Goal: Use online tool/utility: Utilize a website feature to perform a specific function

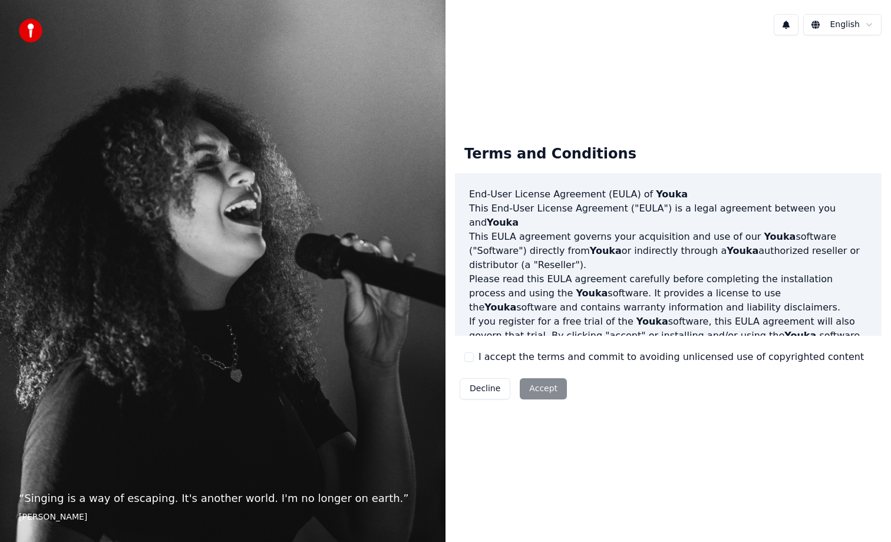
click at [488, 358] on label "I accept the terms and commit to avoiding unlicensed use of copyrighted content" at bounding box center [672, 357] width 386 height 14
click at [474, 358] on button "I accept the terms and commit to avoiding unlicensed use of copyrighted content" at bounding box center [469, 357] width 9 height 9
click at [529, 390] on button "Accept" at bounding box center [543, 388] width 47 height 21
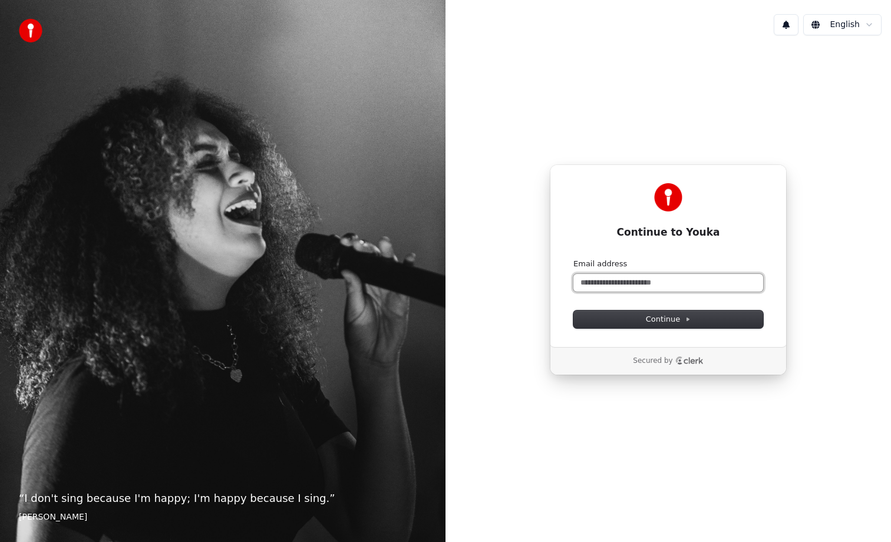
click at [647, 285] on input "Email address" at bounding box center [669, 283] width 190 height 18
click at [574, 259] on button "submit" at bounding box center [574, 259] width 0 height 0
type input "**********"
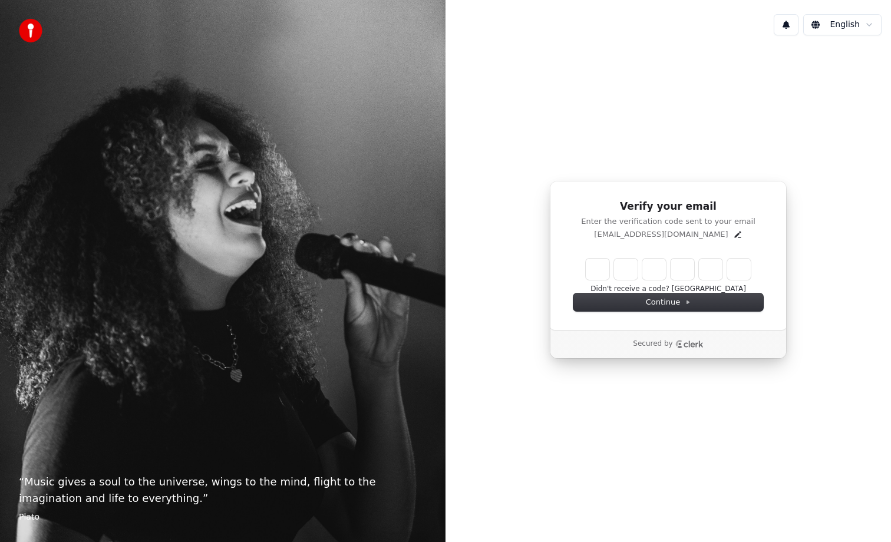
click at [601, 277] on input "Enter verification code" at bounding box center [668, 269] width 165 height 21
paste input "******"
type input "******"
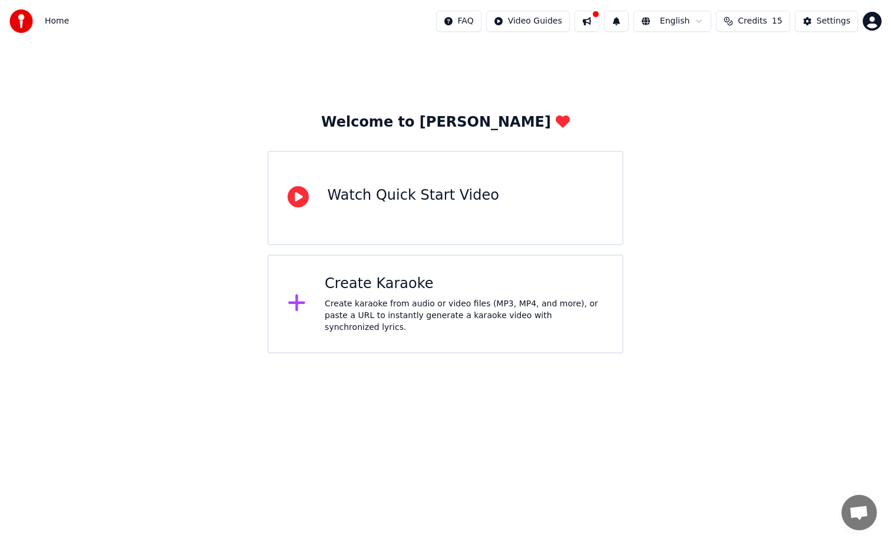
click at [419, 320] on div "Create karaoke from audio or video files (MP3, MP4, and more), or paste a URL t…" at bounding box center [464, 315] width 279 height 35
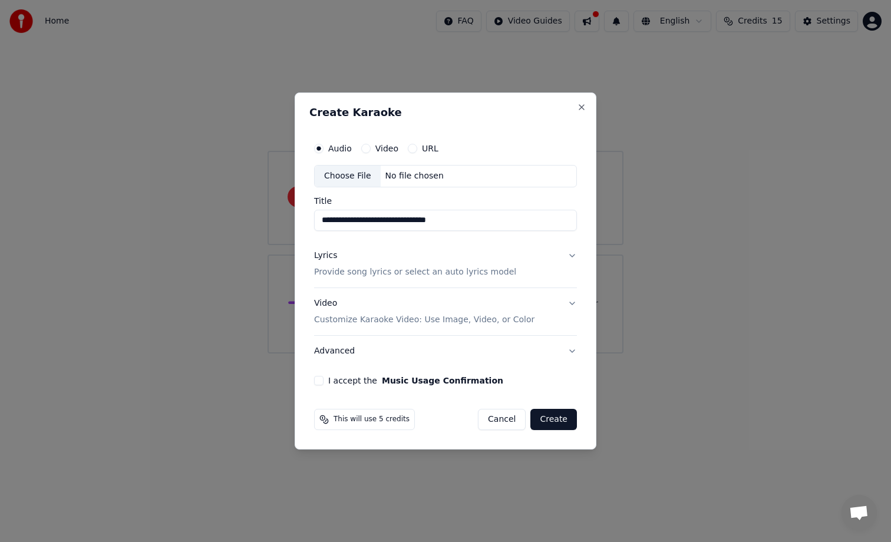
type input "**********"
click at [336, 274] on p "Provide song lyrics or select an auto lyrics model" at bounding box center [415, 272] width 202 height 12
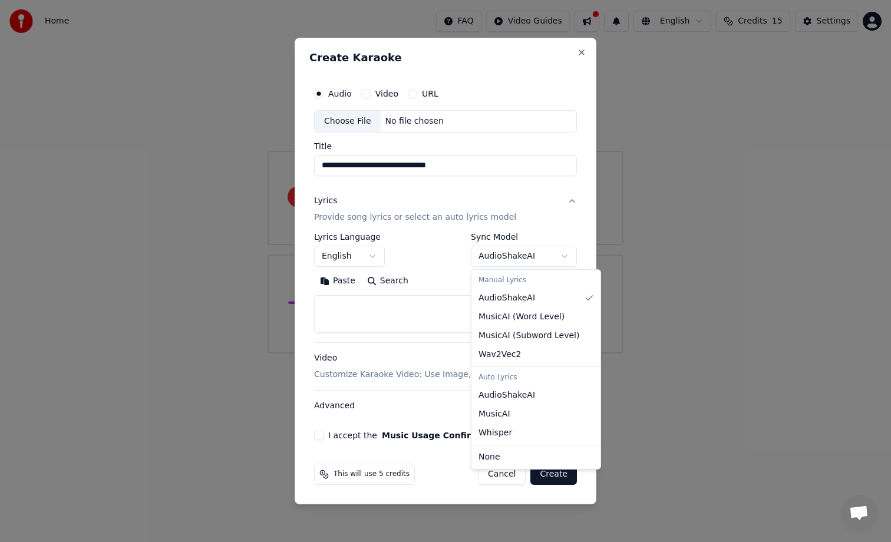
click at [500, 264] on body "**********" at bounding box center [445, 177] width 891 height 354
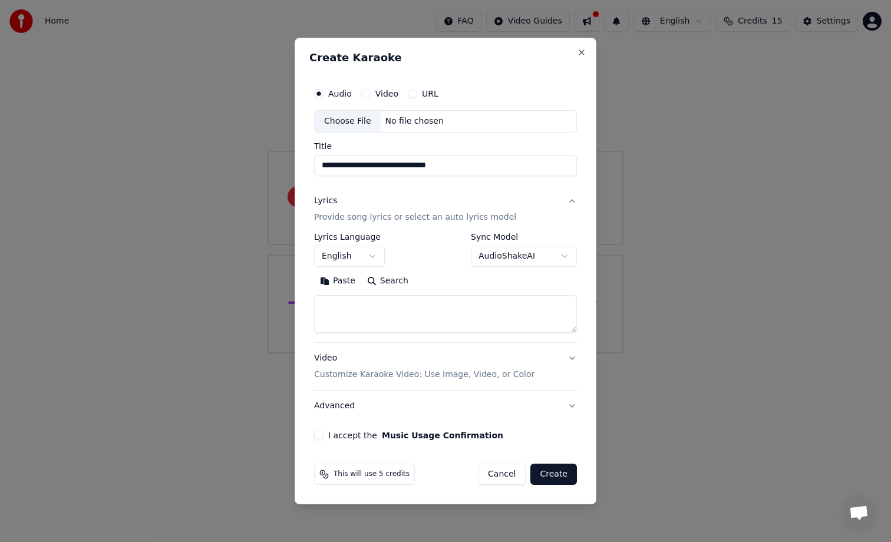
click at [372, 307] on textarea at bounding box center [445, 314] width 263 height 38
paste textarea "**********"
type textarea "**********"
click at [386, 327] on textarea at bounding box center [445, 314] width 263 height 38
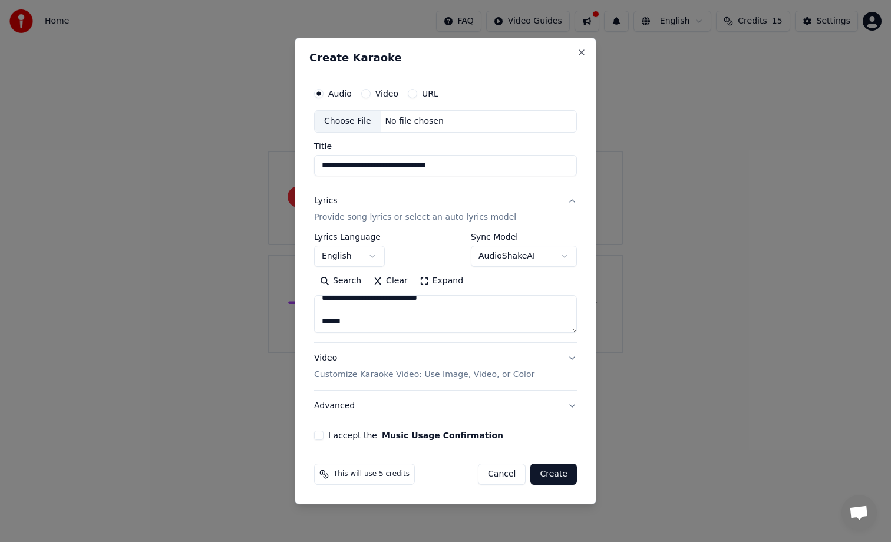
click at [355, 115] on div "Choose File" at bounding box center [348, 121] width 66 height 21
type input "**********"
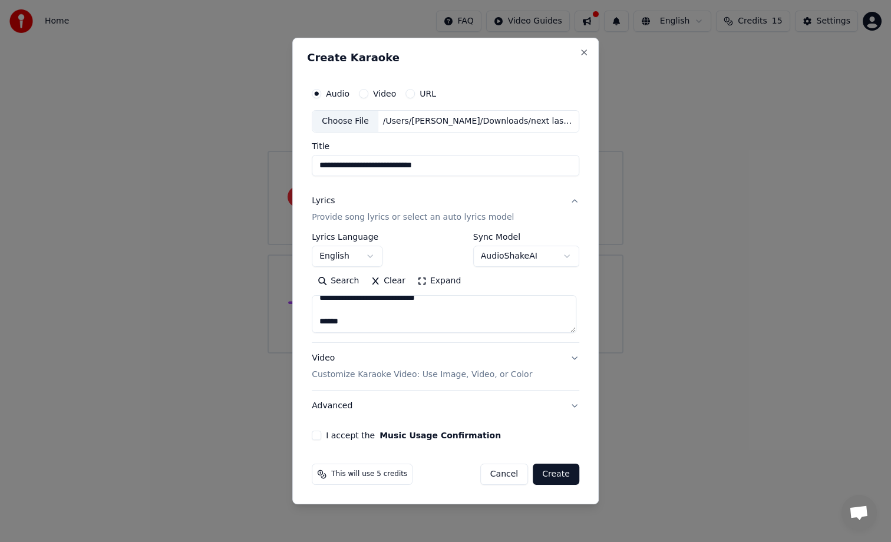
click at [317, 437] on button "I accept the Music Usage Confirmation" at bounding box center [316, 435] width 9 height 9
click at [435, 318] on textarea at bounding box center [444, 314] width 265 height 38
click at [445, 378] on p "Customize Karaoke Video: Use Image, Video, or Color" at bounding box center [422, 375] width 220 height 12
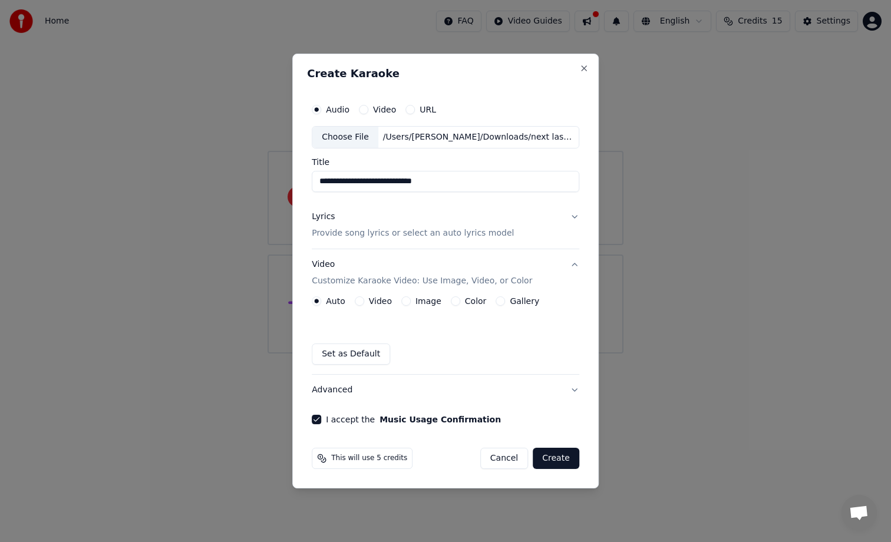
click at [521, 228] on button "Lyrics Provide song lyrics or select an auto lyrics model" at bounding box center [446, 225] width 268 height 47
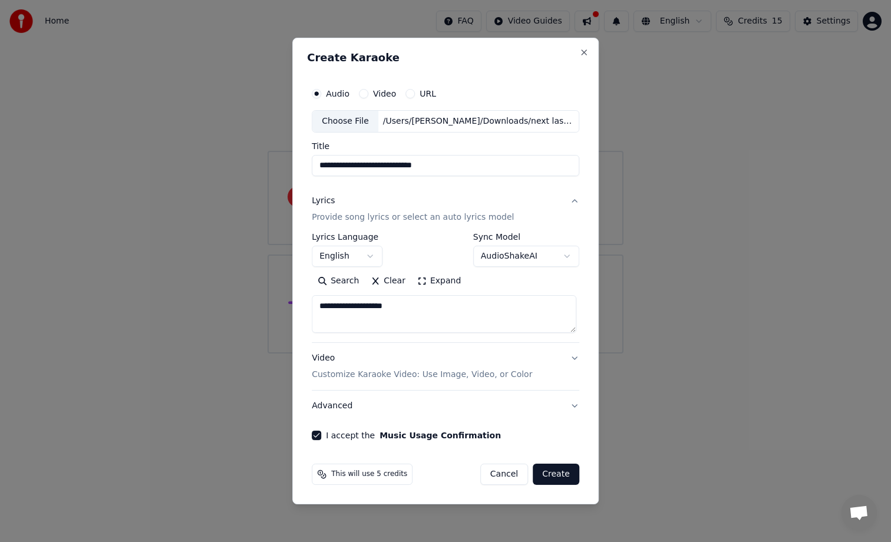
click at [453, 325] on textarea at bounding box center [444, 314] width 265 height 38
click at [558, 476] on button "Create" at bounding box center [556, 474] width 47 height 21
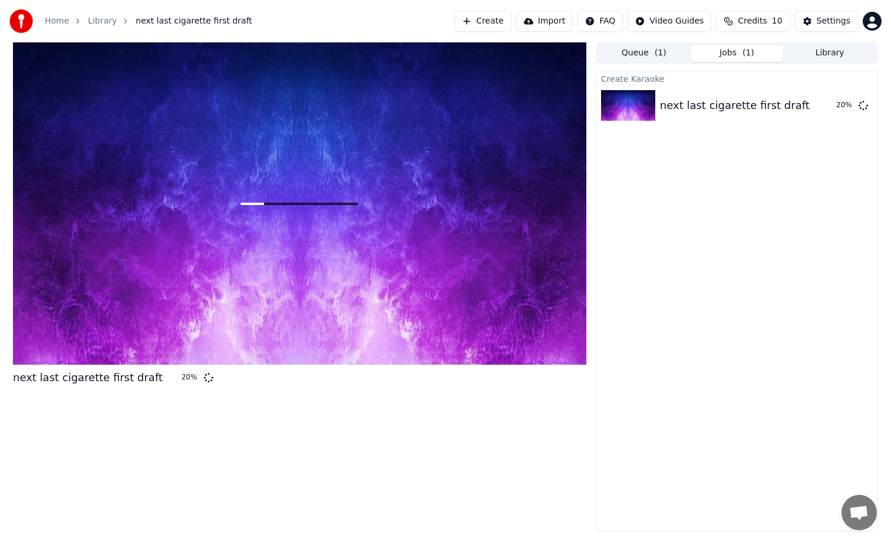
click at [406, 223] on div at bounding box center [300, 203] width 574 height 322
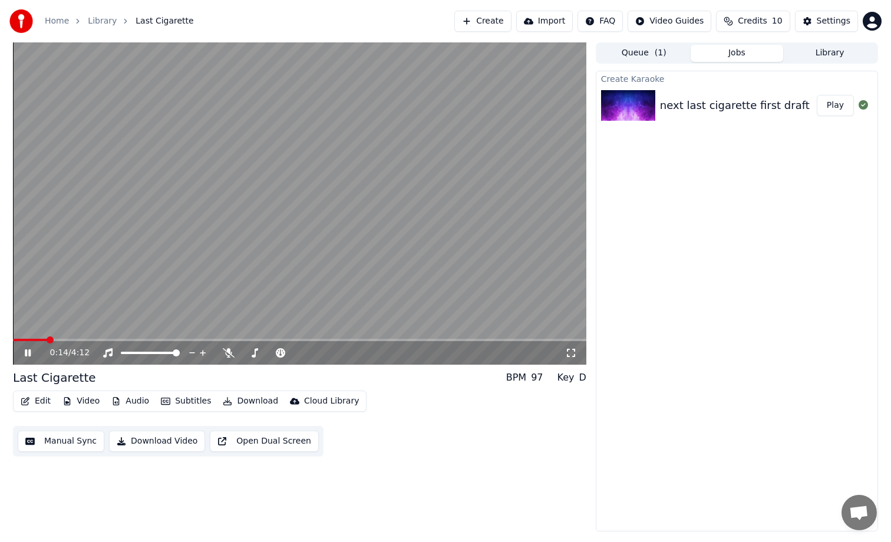
click at [748, 109] on div "next last cigarette first draft" at bounding box center [735, 105] width 150 height 17
click at [29, 356] on icon at bounding box center [28, 353] width 6 height 7
click at [40, 406] on button "Edit" at bounding box center [36, 401] width 40 height 17
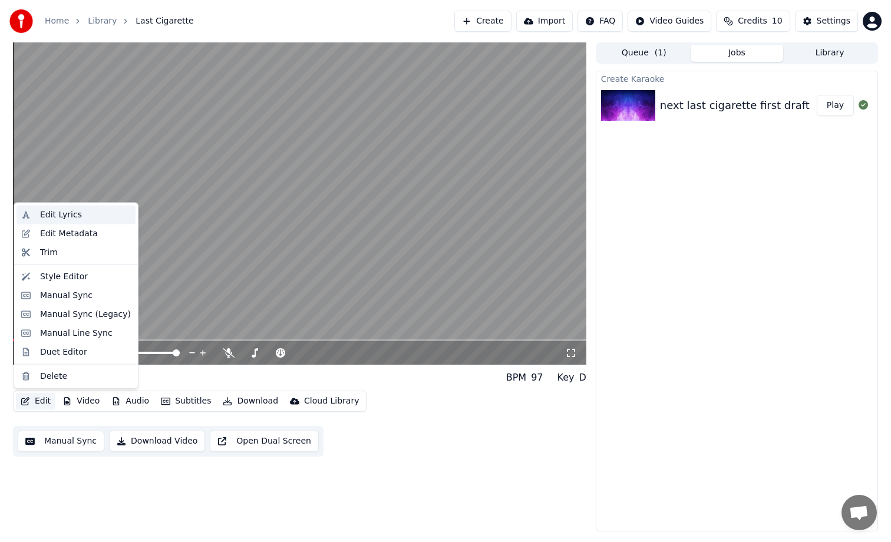
click at [64, 215] on div "Edit Lyrics" at bounding box center [61, 215] width 42 height 12
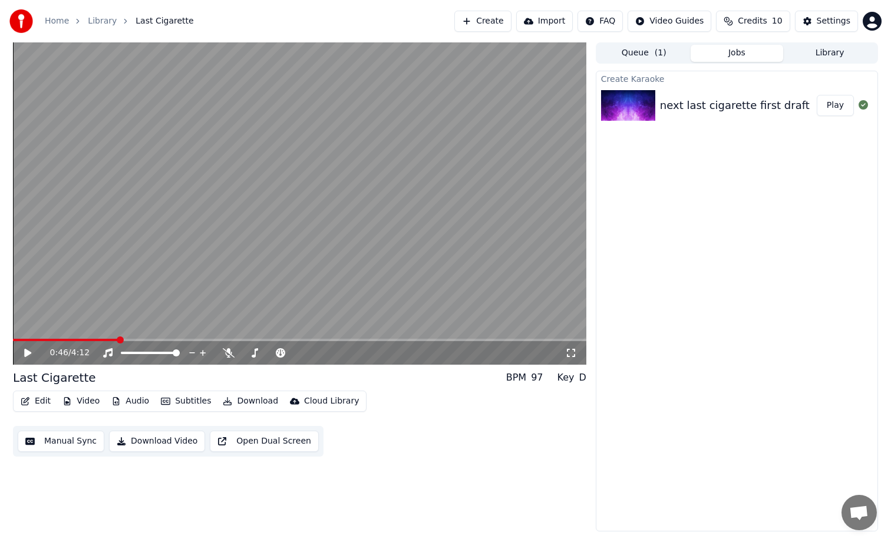
click at [80, 442] on button "Manual Sync" at bounding box center [61, 441] width 87 height 21
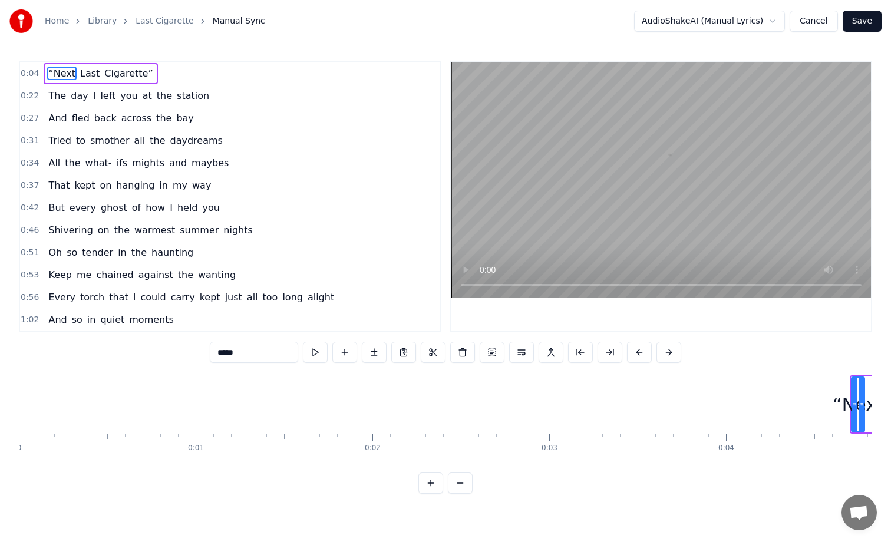
scroll to position [0, 772]
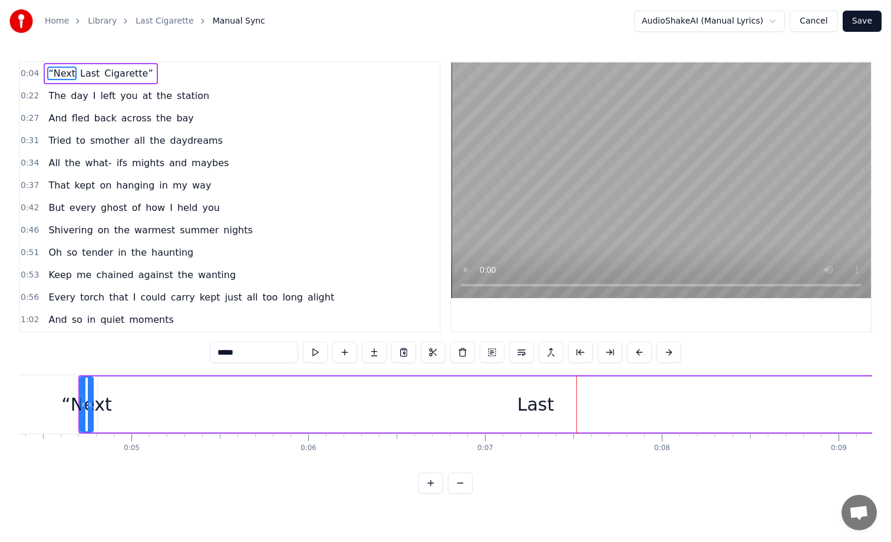
click at [115, 74] on span "Cigarette”" at bounding box center [128, 74] width 51 height 14
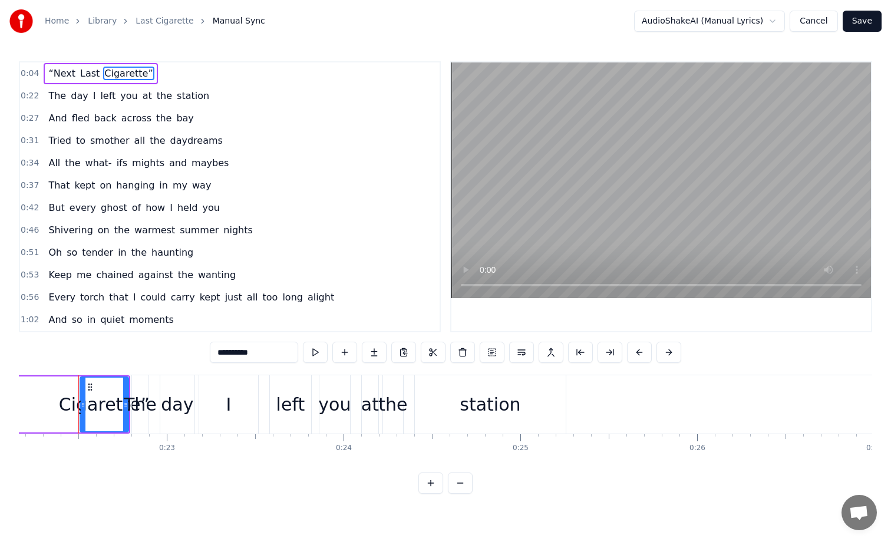
click at [80, 76] on span "Last" at bounding box center [90, 74] width 22 height 14
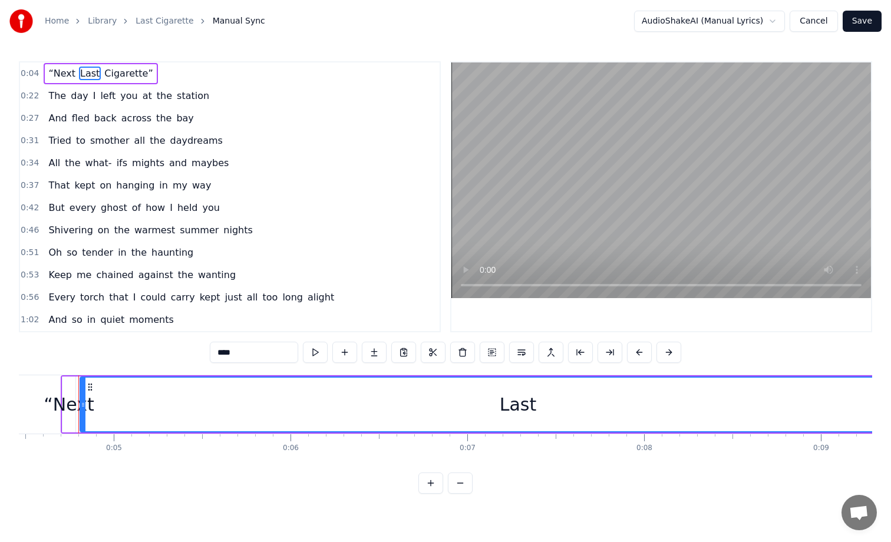
click at [60, 76] on span "“Next" at bounding box center [61, 74] width 29 height 14
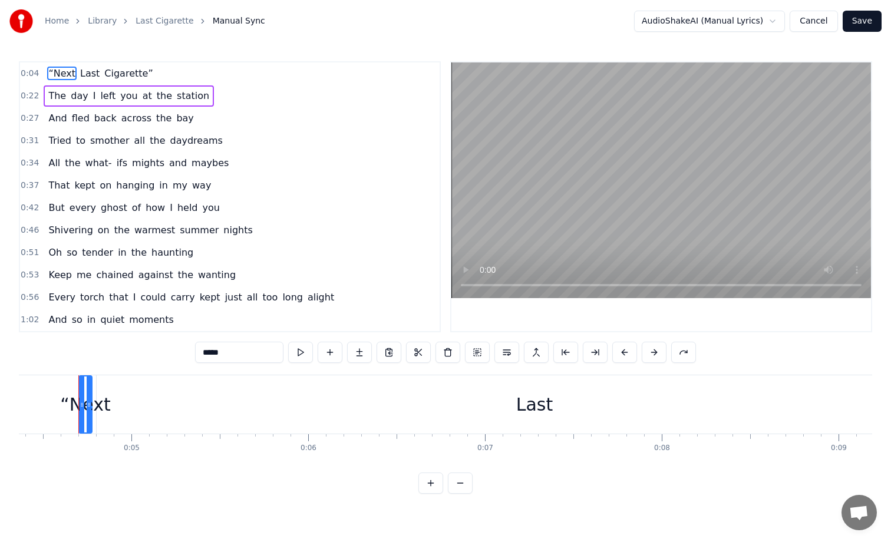
click at [262, 355] on input "*****" at bounding box center [239, 352] width 88 height 21
click at [85, 74] on span "Last" at bounding box center [90, 74] width 22 height 14
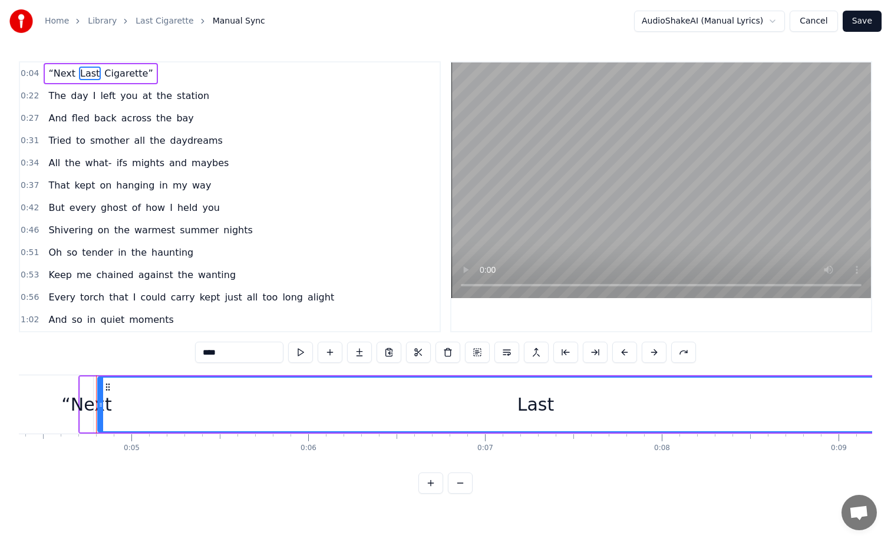
click at [114, 73] on span "Cigarette”" at bounding box center [128, 74] width 51 height 14
type input "**********"
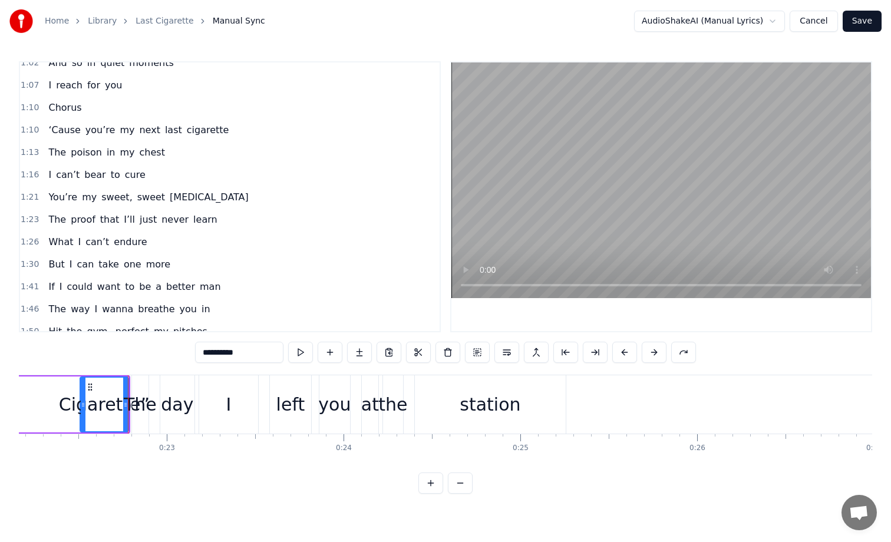
scroll to position [514, 0]
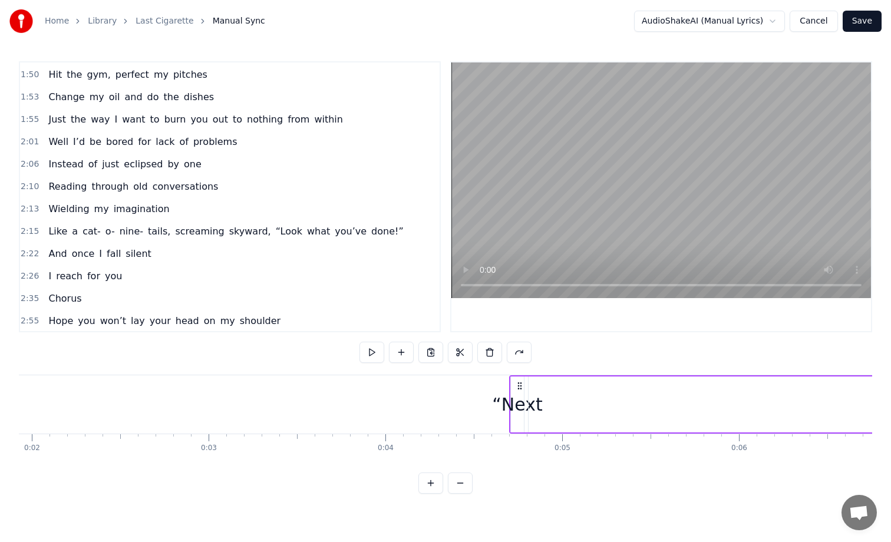
scroll to position [0, 559]
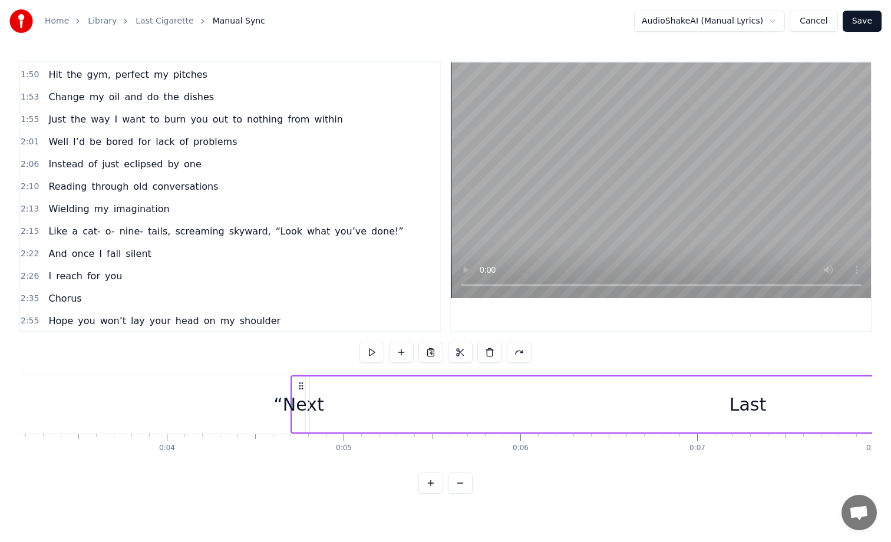
click at [299, 400] on div "“Next" at bounding box center [299, 404] width 50 height 27
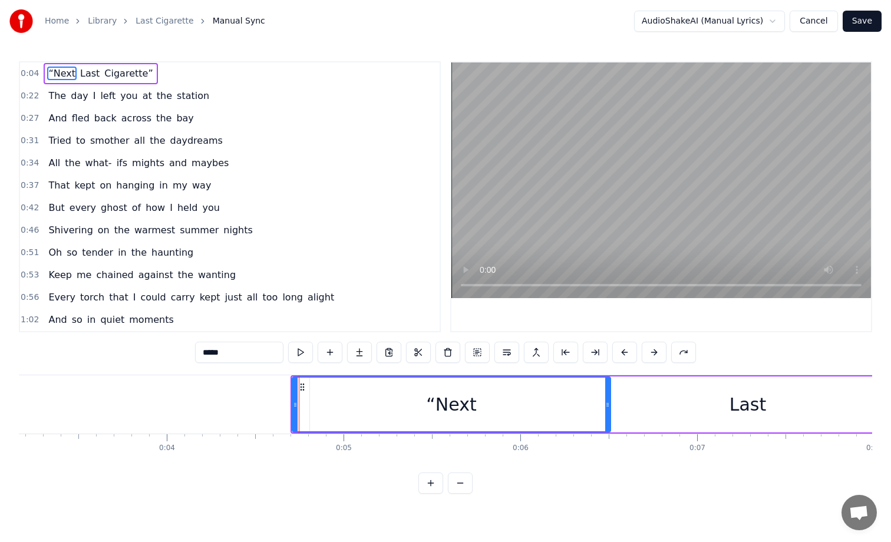
drag, startPoint x: 304, startPoint y: 402, endPoint x: 583, endPoint y: 396, distance: 279.5
click at [605, 396] on div at bounding box center [607, 405] width 5 height 54
click at [480, 394] on div "“Next" at bounding box center [439, 405] width 292 height 54
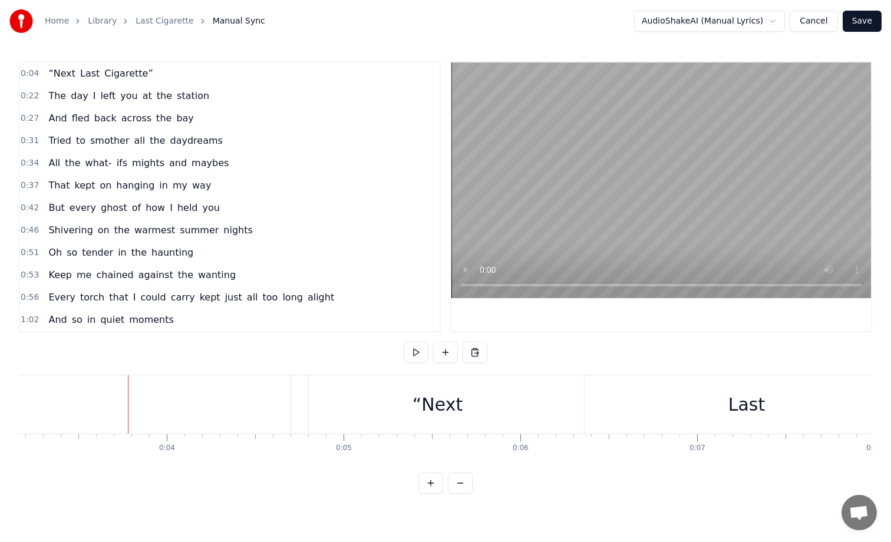
click at [128, 412] on div at bounding box center [128, 405] width 1 height 58
click at [364, 423] on div "Last" at bounding box center [747, 405] width 876 height 58
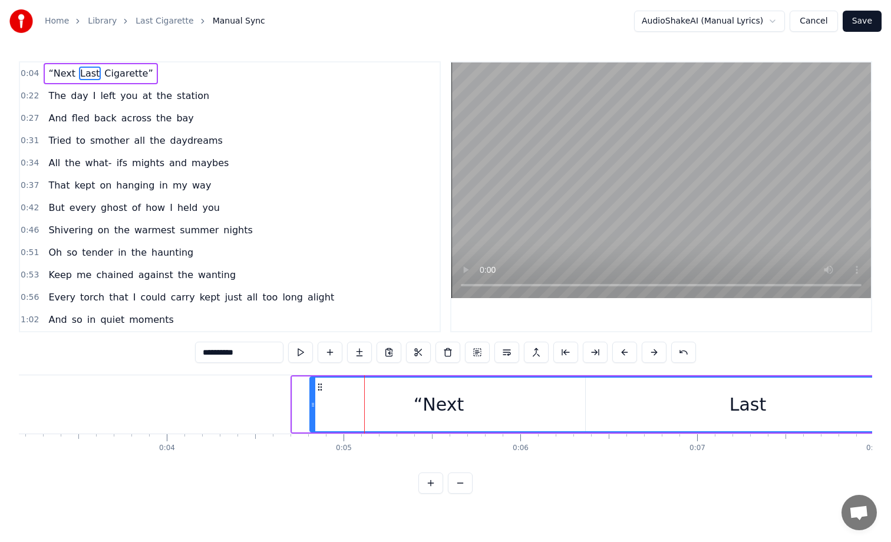
scroll to position [0, 3920]
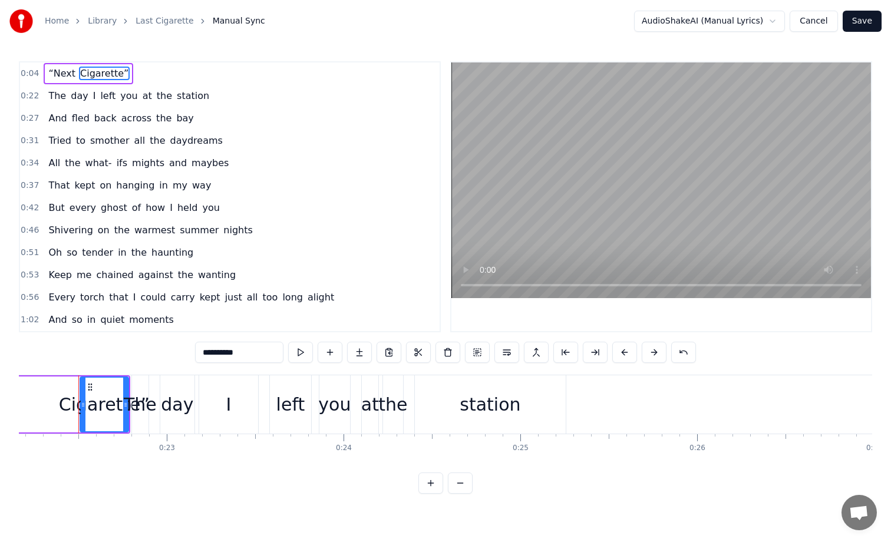
click at [65, 69] on span "“Next" at bounding box center [61, 74] width 29 height 14
type input "***"
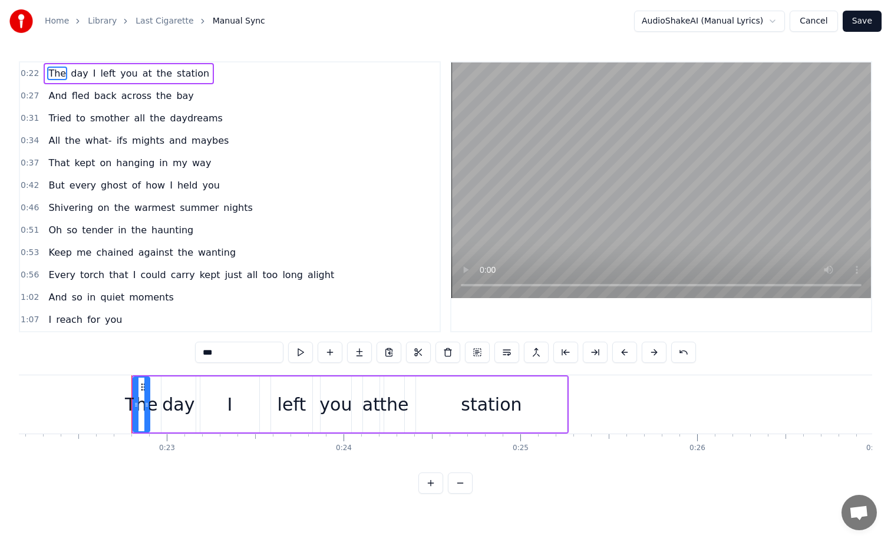
click at [62, 128] on div "Tried to smother all the daydreams" at bounding box center [135, 118] width 183 height 21
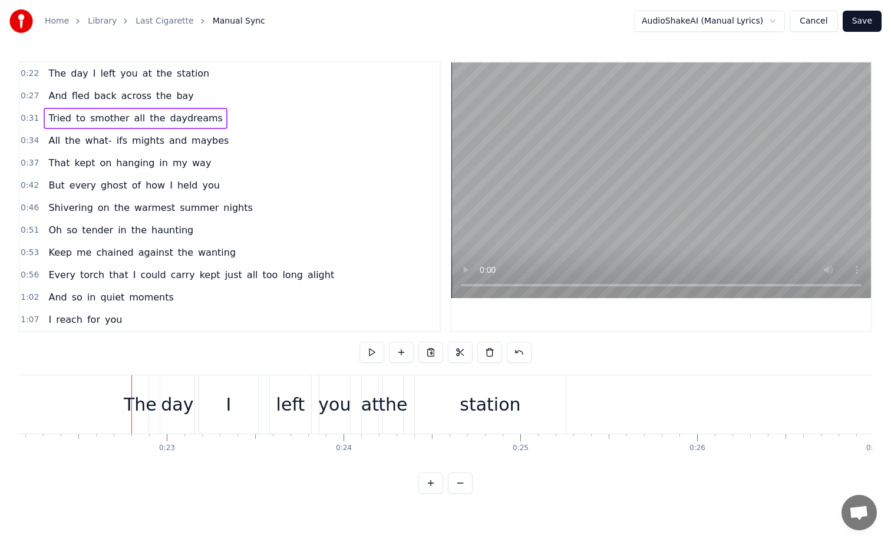
scroll to position [0, 5522]
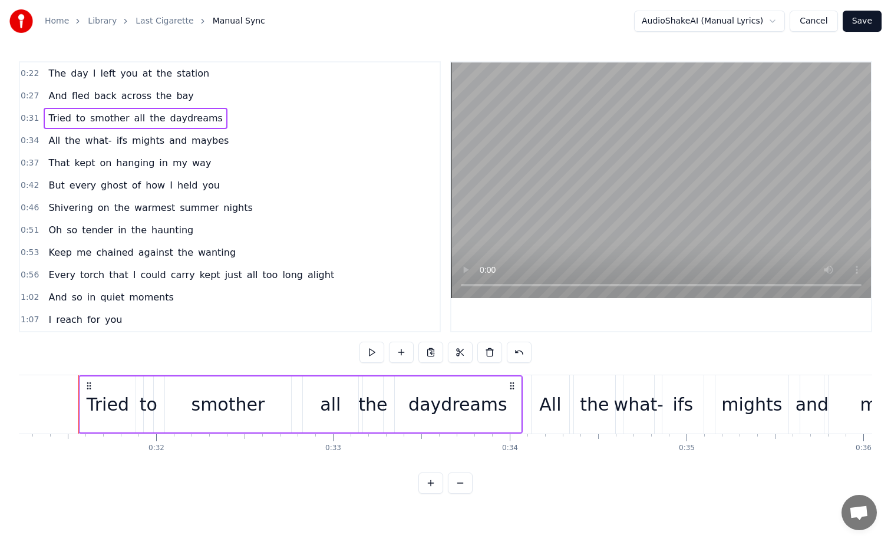
click at [60, 138] on div "All the what- ifs mights and maybes" at bounding box center [139, 140] width 190 height 21
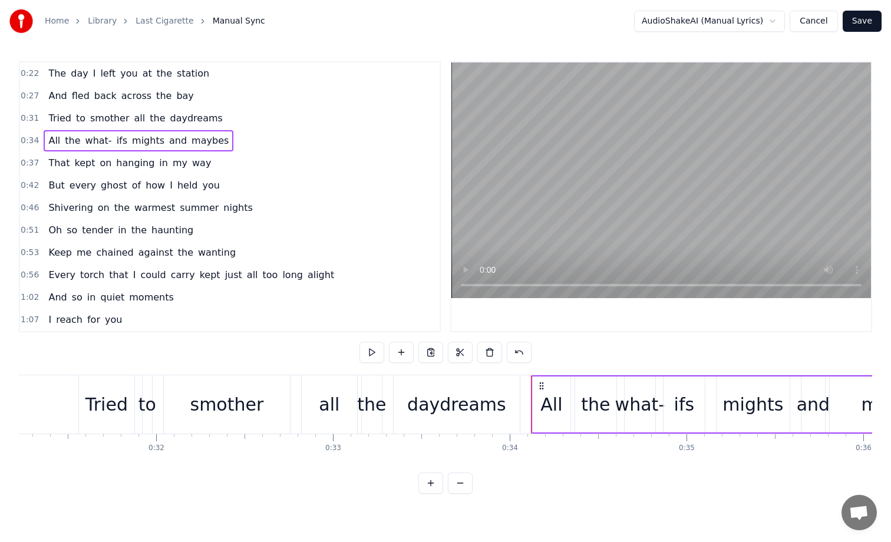
click at [54, 160] on span "That" at bounding box center [59, 163] width 24 height 14
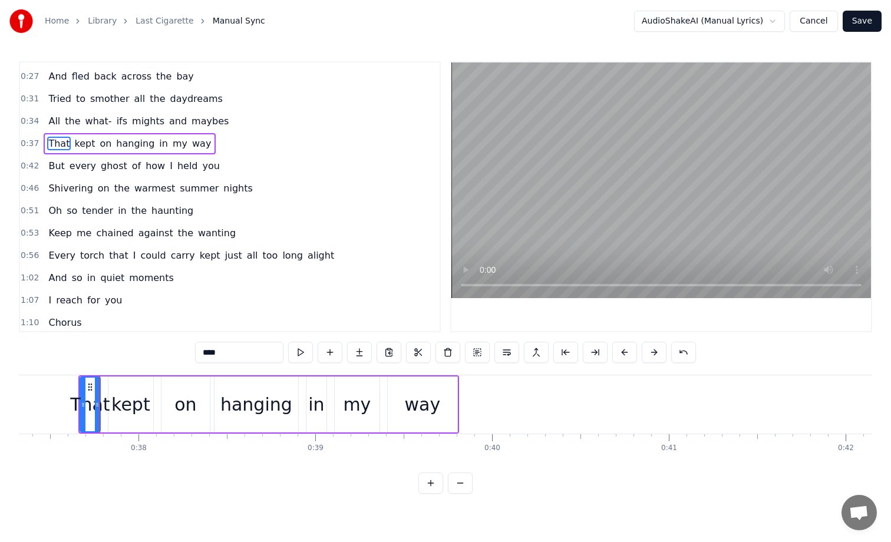
scroll to position [0, 0]
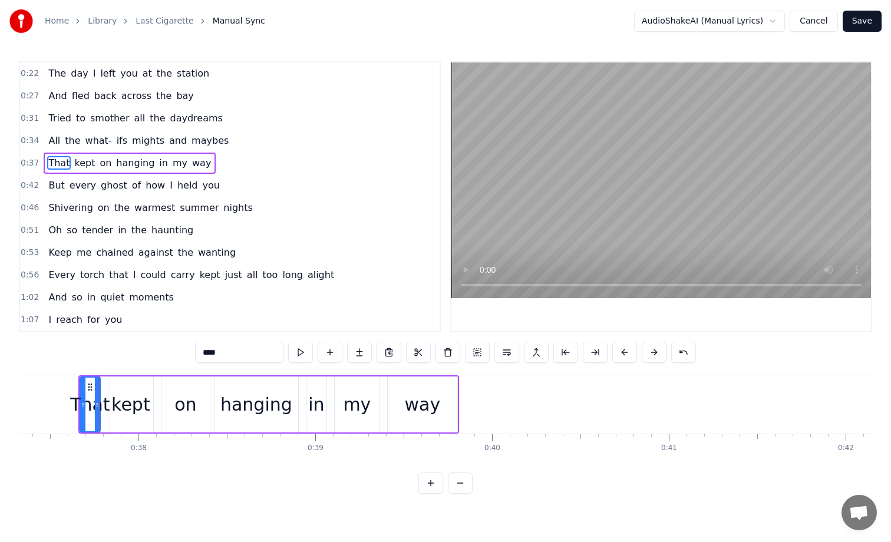
click at [60, 73] on span "The" at bounding box center [57, 74] width 20 height 14
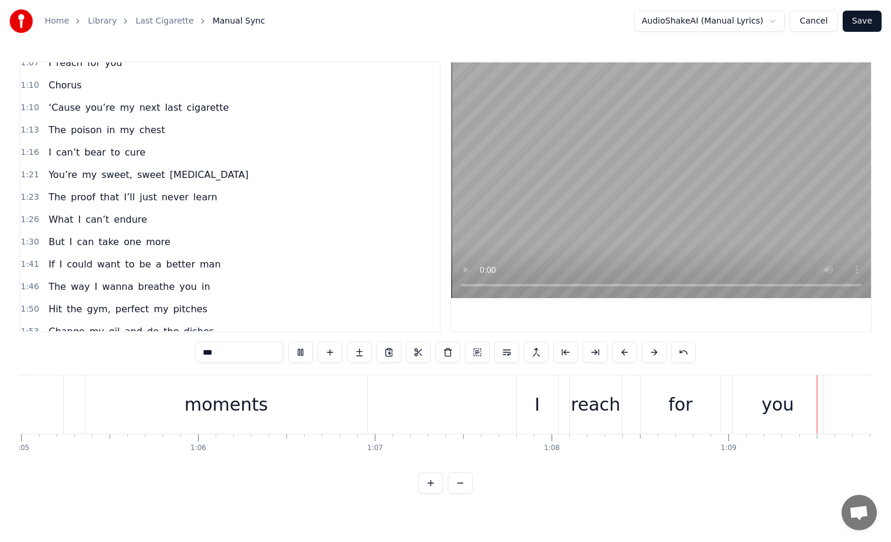
scroll to position [0, 12246]
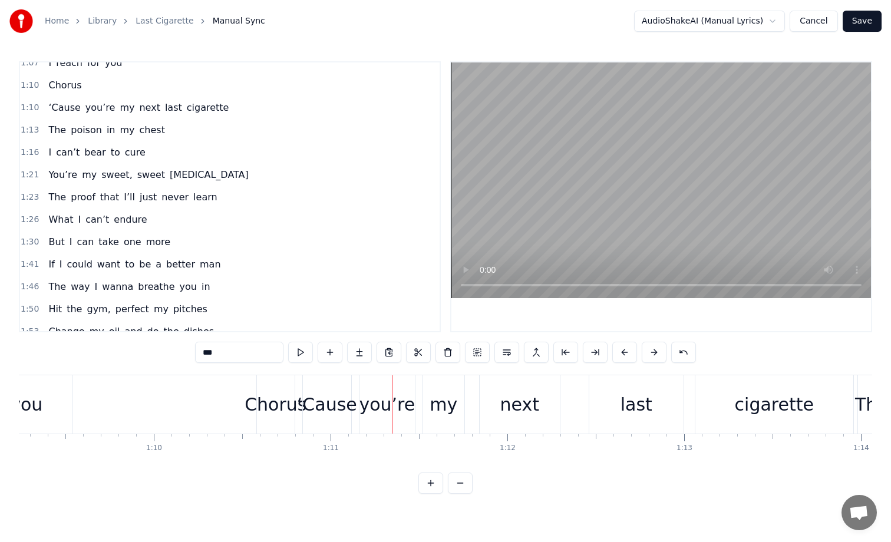
click at [282, 412] on div "Chorus" at bounding box center [276, 404] width 62 height 27
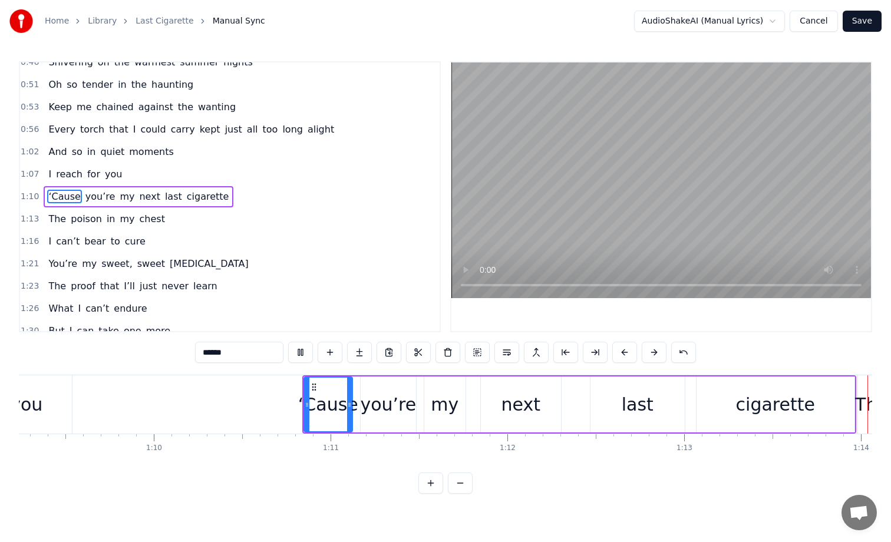
scroll to position [0, 13024]
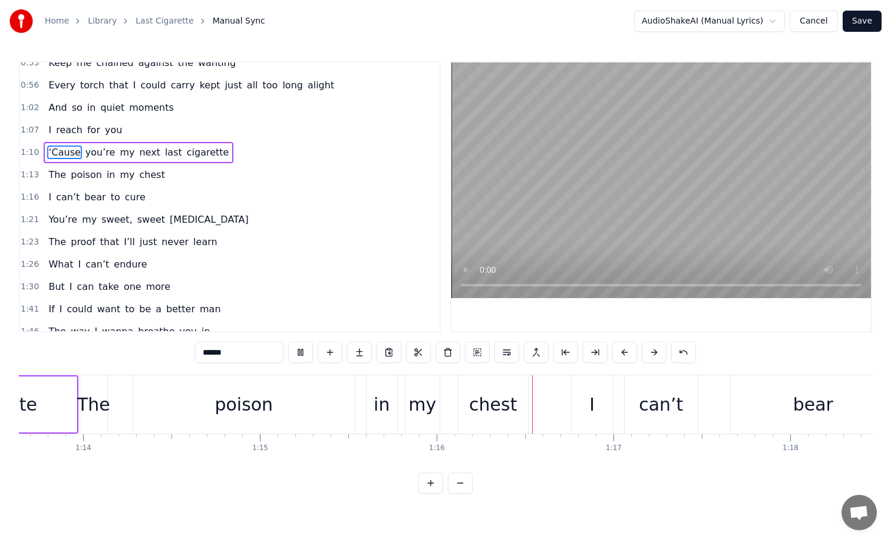
click at [61, 266] on span "What" at bounding box center [60, 265] width 27 height 14
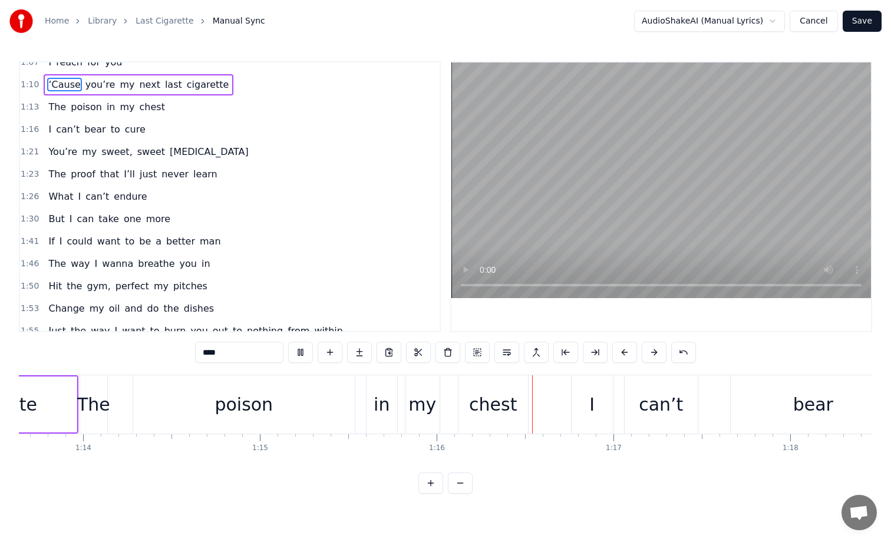
scroll to position [0, 15317]
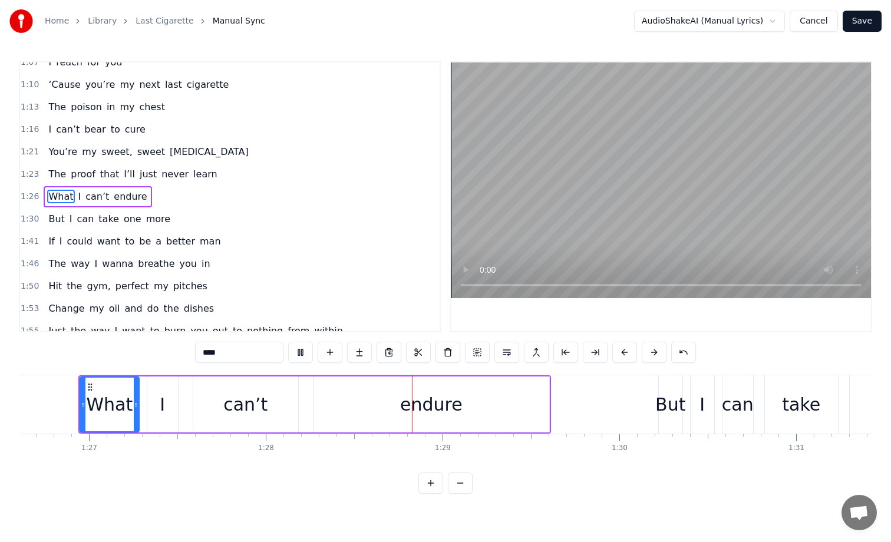
click at [52, 223] on span "But" at bounding box center [56, 219] width 18 height 14
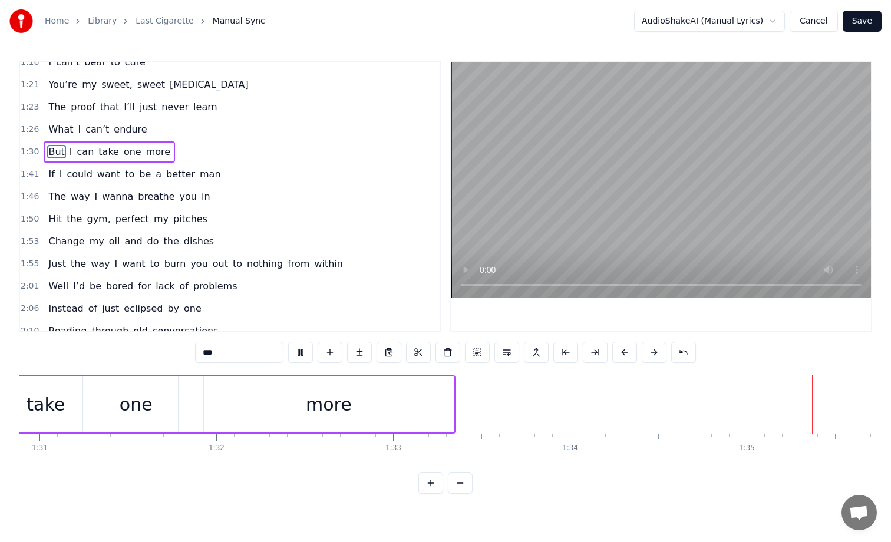
scroll to position [0, 16824]
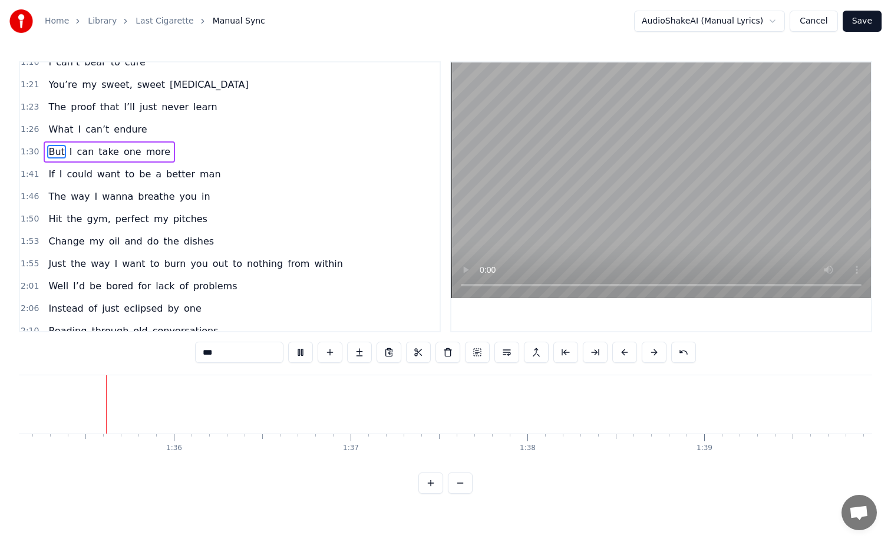
click at [51, 261] on span "Just" at bounding box center [56, 264] width 19 height 14
type input "****"
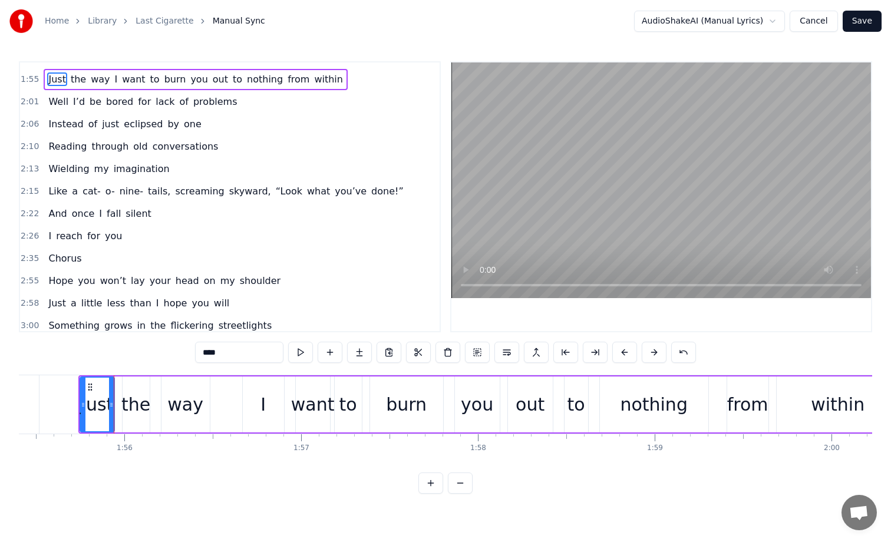
scroll to position [520, 0]
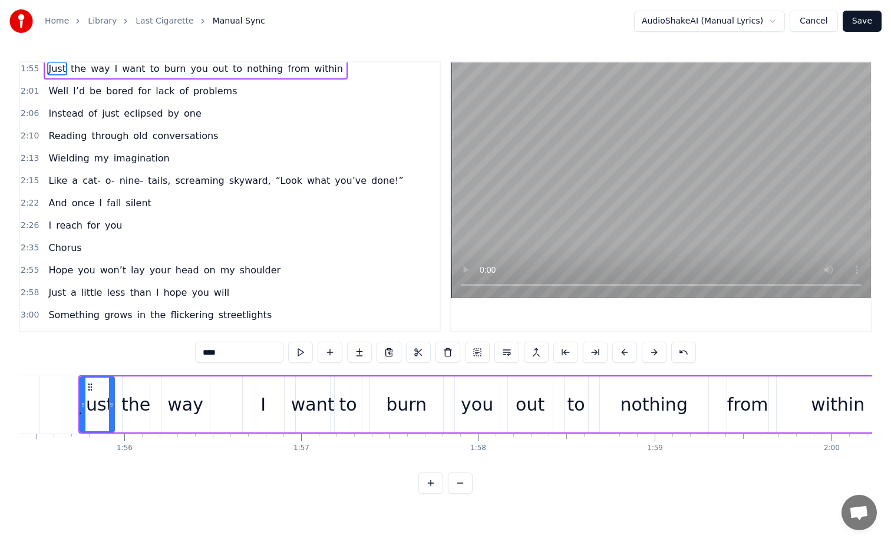
click at [52, 229] on div "I reach for you" at bounding box center [85, 225] width 83 height 21
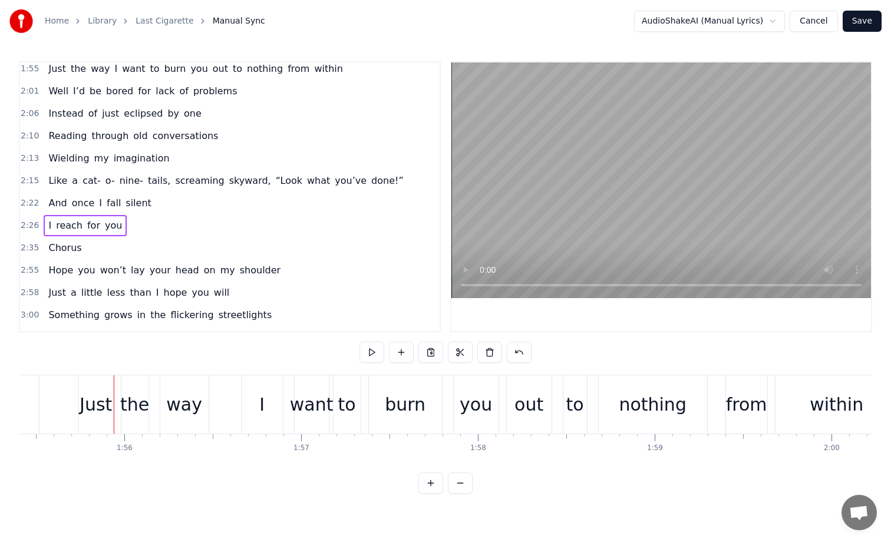
scroll to position [0, 25926]
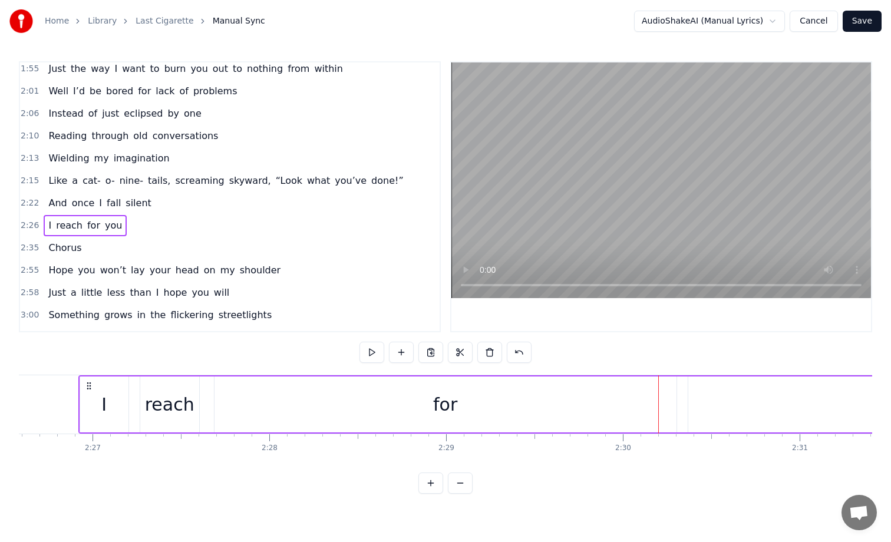
click at [55, 250] on span "Chorus" at bounding box center [64, 248] width 35 height 14
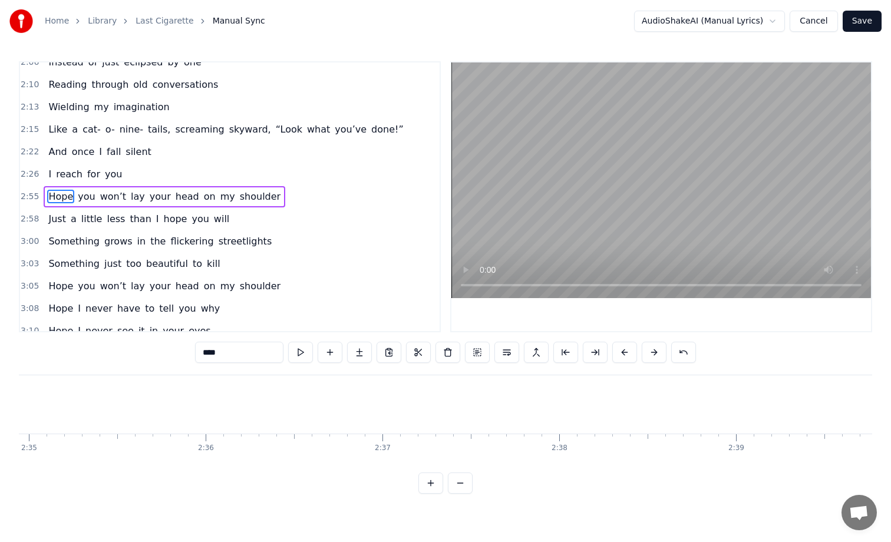
scroll to position [0, 31062]
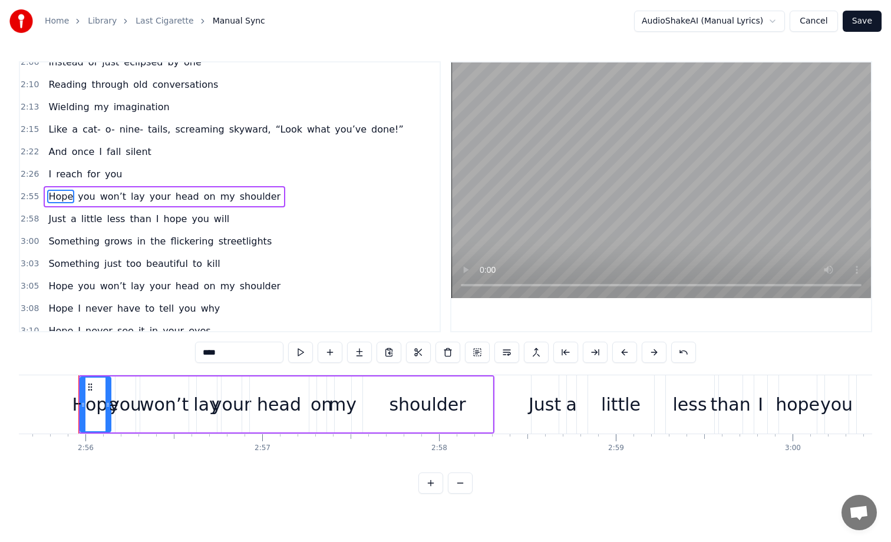
click at [55, 158] on span "And" at bounding box center [57, 152] width 21 height 14
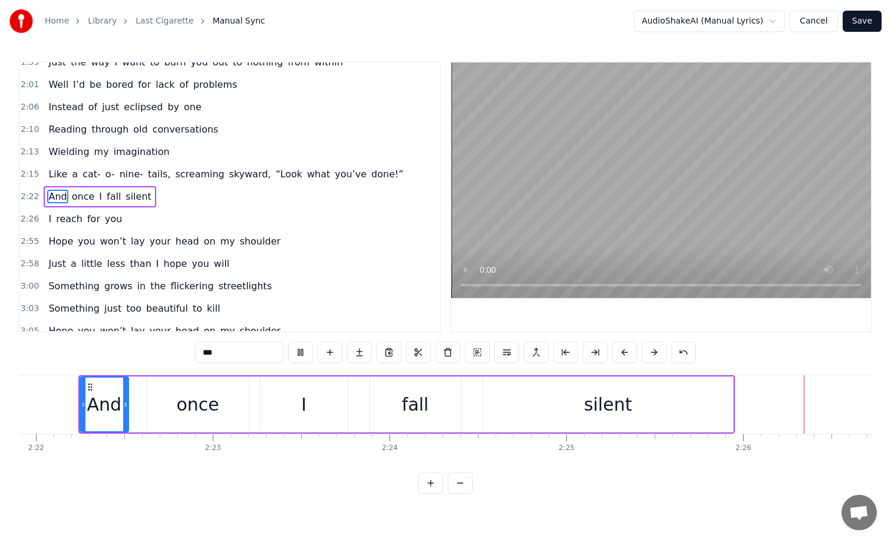
scroll to position [0, 25836]
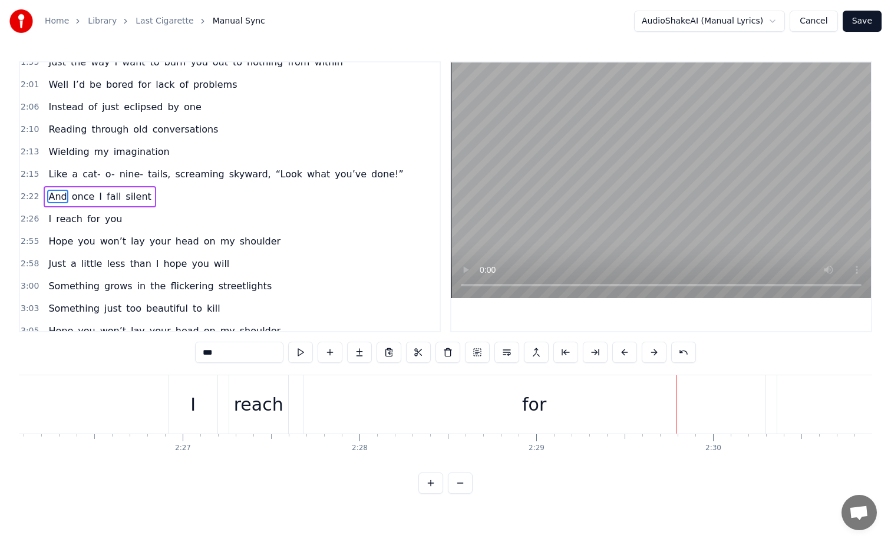
click at [753, 405] on div "for" at bounding box center [535, 405] width 462 height 58
type input "***"
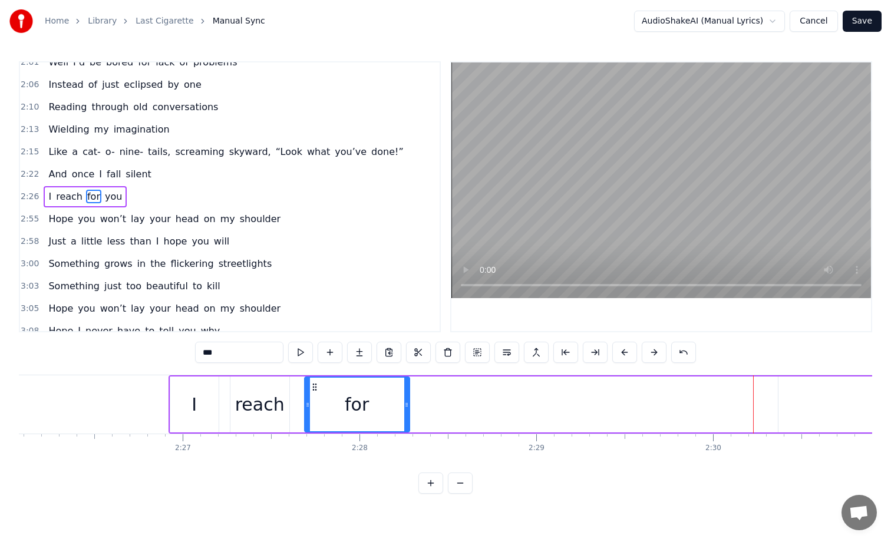
drag, startPoint x: 763, startPoint y: 405, endPoint x: 406, endPoint y: 406, distance: 357.3
click at [406, 406] on icon at bounding box center [406, 404] width 5 height 9
click at [677, 397] on div "I reach for you" at bounding box center [734, 405] width 1131 height 58
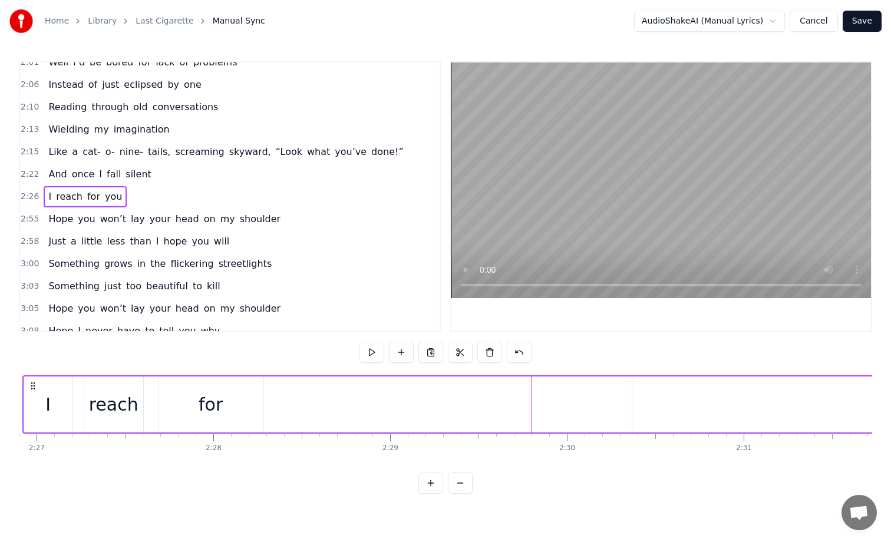
scroll to position [0, 25989]
click at [401, 382] on div "I reach for you" at bounding box center [580, 405] width 1131 height 58
click at [484, 403] on div "I reach for you" at bounding box center [580, 405] width 1131 height 58
click at [263, 386] on div "I reach for you" at bounding box center [580, 405] width 1131 height 58
click at [202, 408] on div "for" at bounding box center [204, 404] width 24 height 27
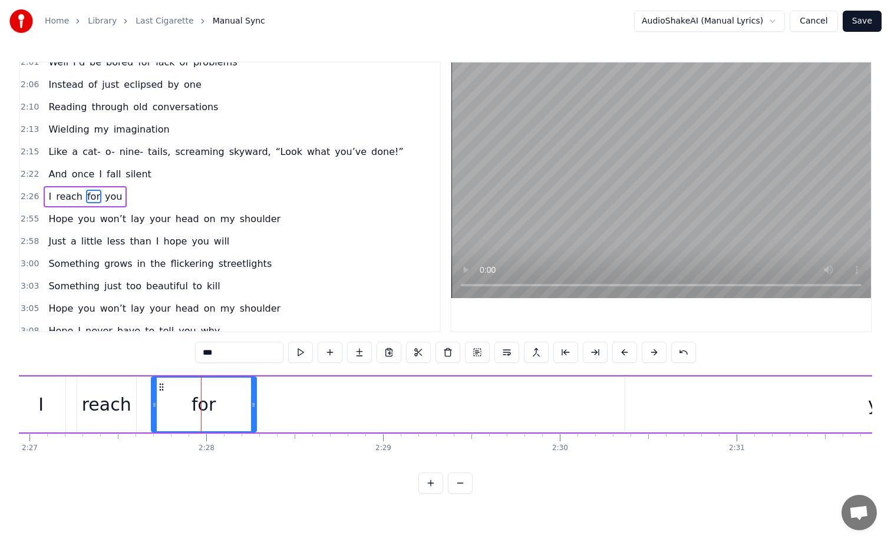
click at [284, 413] on div "I reach for you" at bounding box center [580, 405] width 1131 height 58
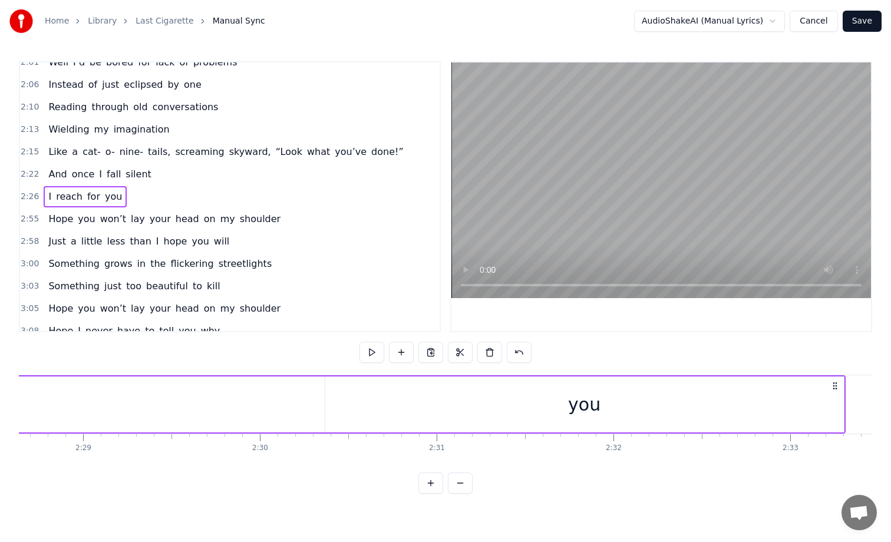
scroll to position [0, 26293]
click at [835, 407] on div "you" at bounding box center [580, 405] width 519 height 56
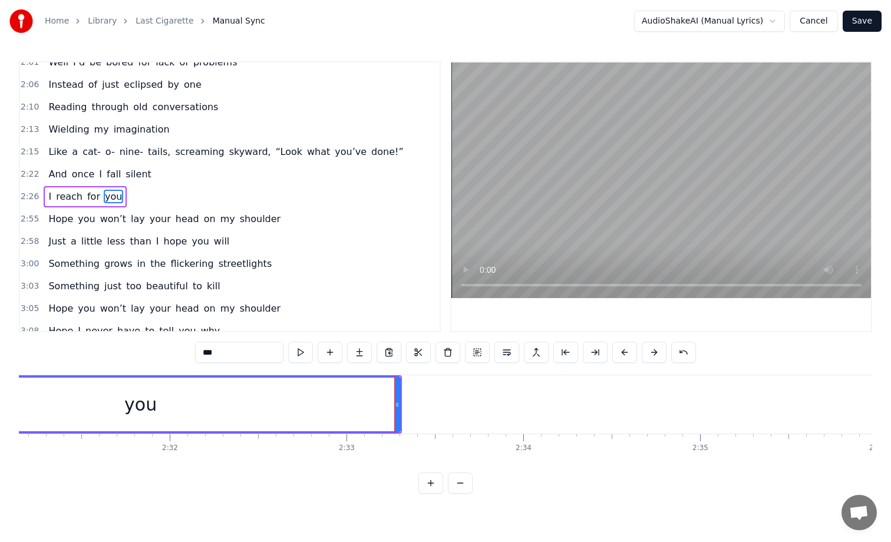
scroll to position [0, 26637]
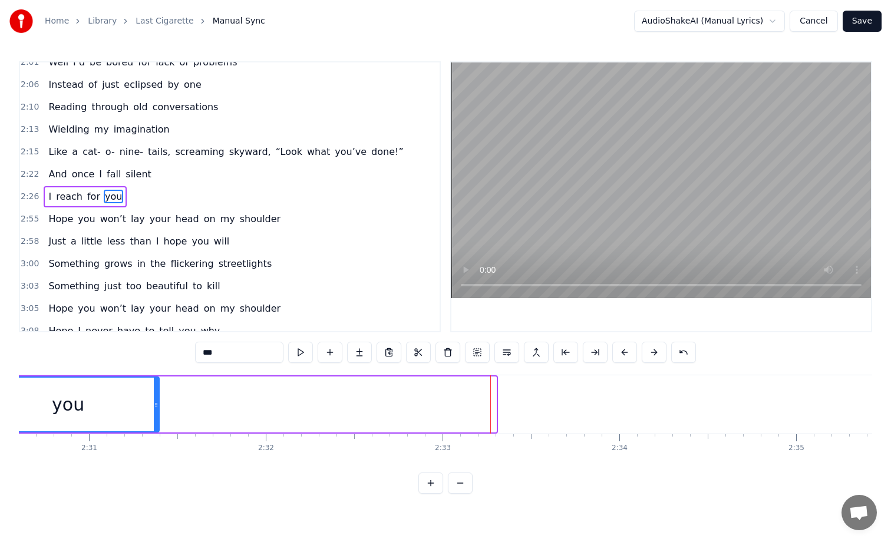
drag, startPoint x: 494, startPoint y: 404, endPoint x: 129, endPoint y: 408, distance: 365.0
click at [154, 408] on icon at bounding box center [156, 404] width 5 height 9
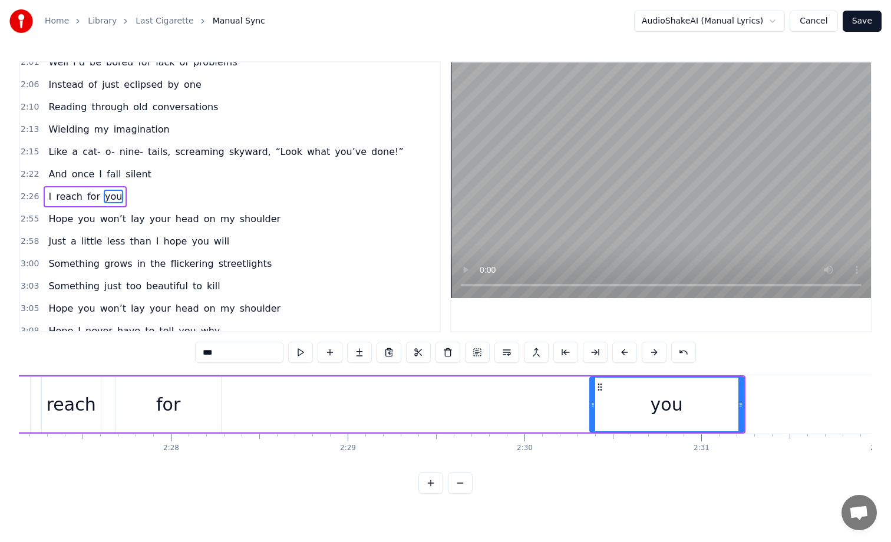
scroll to position [0, 25949]
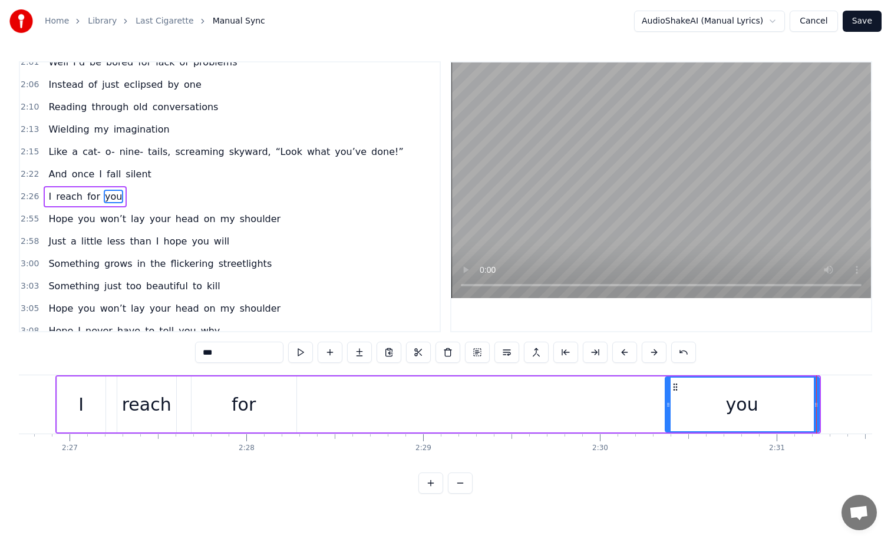
drag, startPoint x: 740, startPoint y: 404, endPoint x: 492, endPoint y: 403, distance: 248.2
click at [492, 403] on div "I reach for you" at bounding box center [438, 405] width 766 height 58
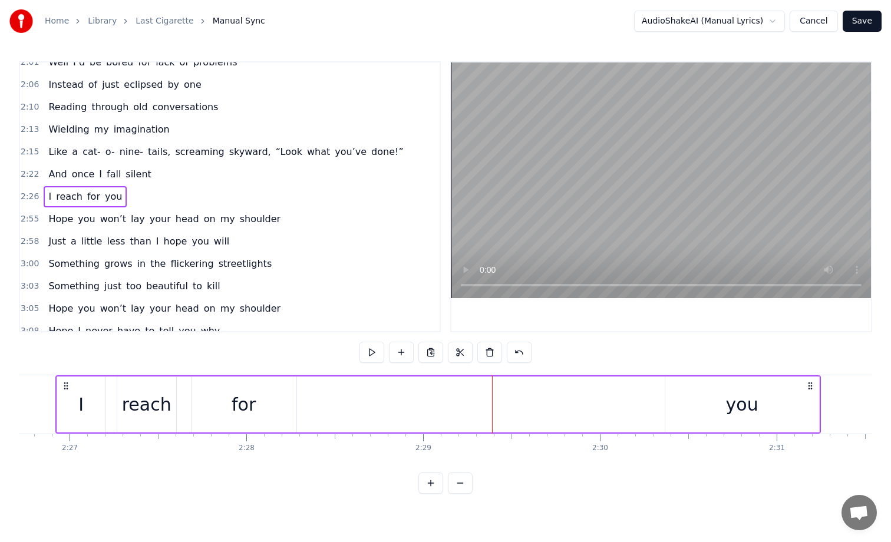
click at [686, 406] on div "you" at bounding box center [743, 405] width 154 height 56
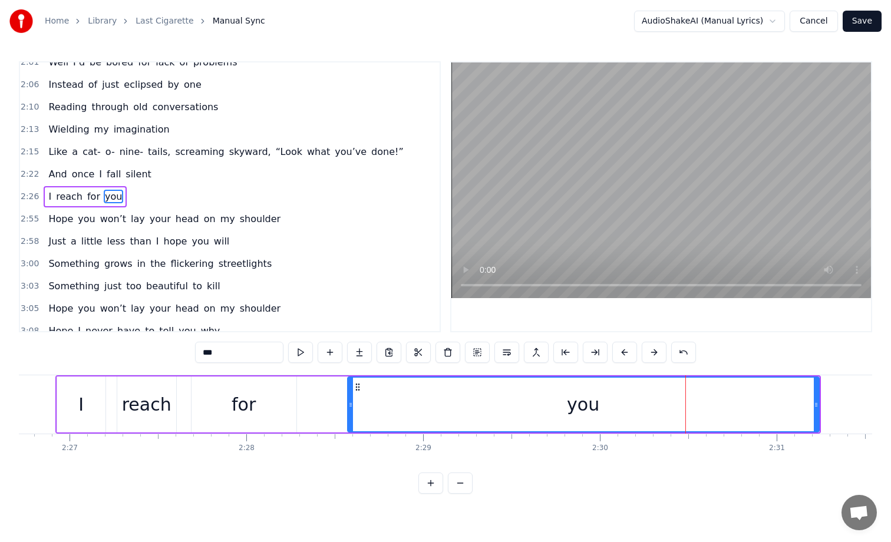
drag, startPoint x: 666, startPoint y: 403, endPoint x: 348, endPoint y: 415, distance: 318.0
click at [348, 415] on div at bounding box center [350, 405] width 5 height 54
click at [68, 399] on div "I" at bounding box center [81, 405] width 48 height 56
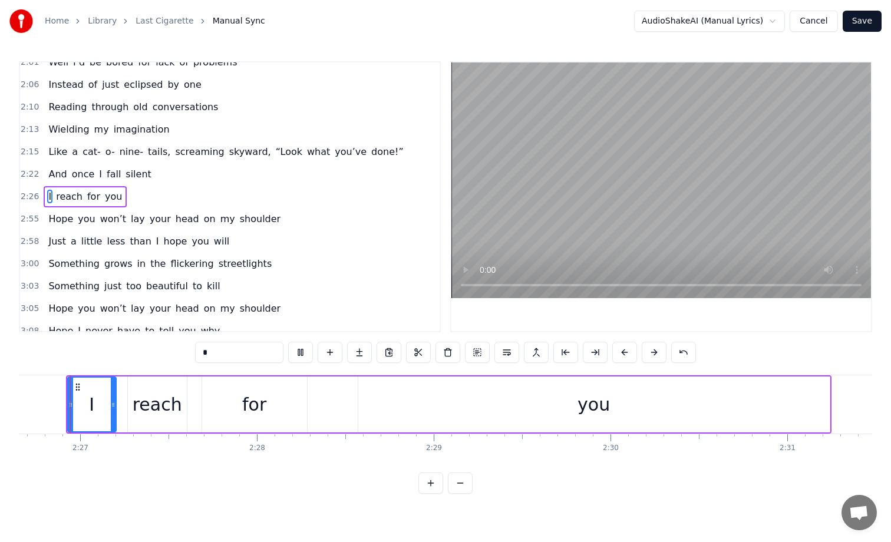
scroll to position [0, 25926]
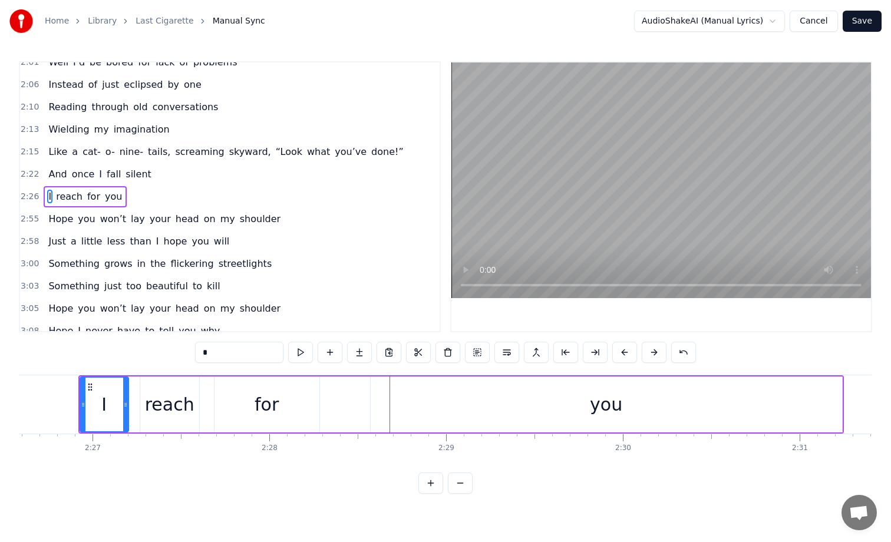
click at [531, 406] on div "you" at bounding box center [607, 405] width 472 height 56
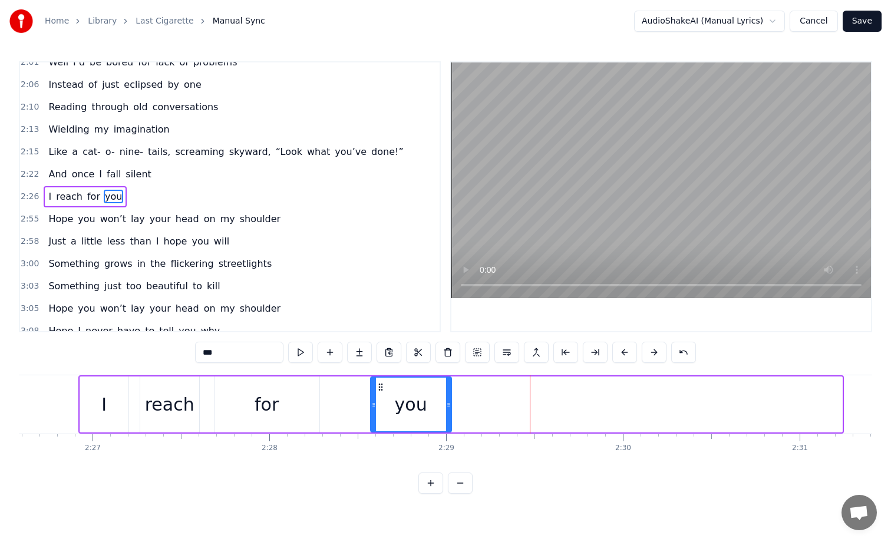
drag, startPoint x: 837, startPoint y: 404, endPoint x: 431, endPoint y: 418, distance: 406.4
click at [446, 418] on div at bounding box center [448, 405] width 5 height 54
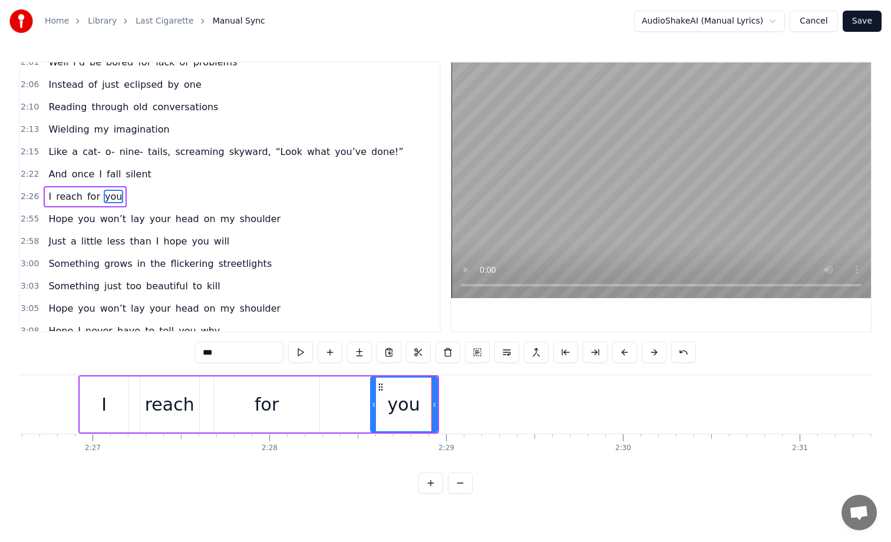
click at [302, 409] on div "for" at bounding box center [267, 405] width 105 height 56
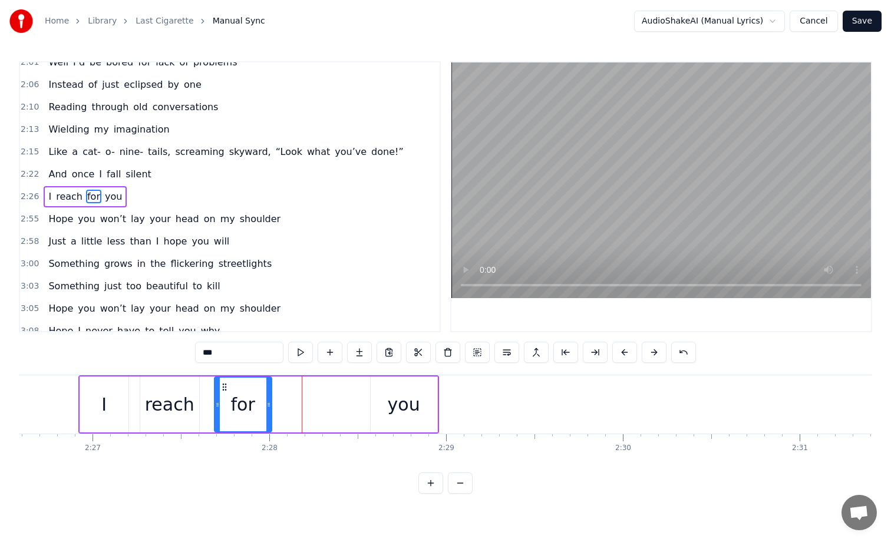
drag, startPoint x: 317, startPoint y: 409, endPoint x: 269, endPoint y: 409, distance: 47.8
click at [269, 409] on icon at bounding box center [268, 404] width 5 height 9
click at [395, 401] on div "you" at bounding box center [404, 404] width 32 height 27
type input "***"
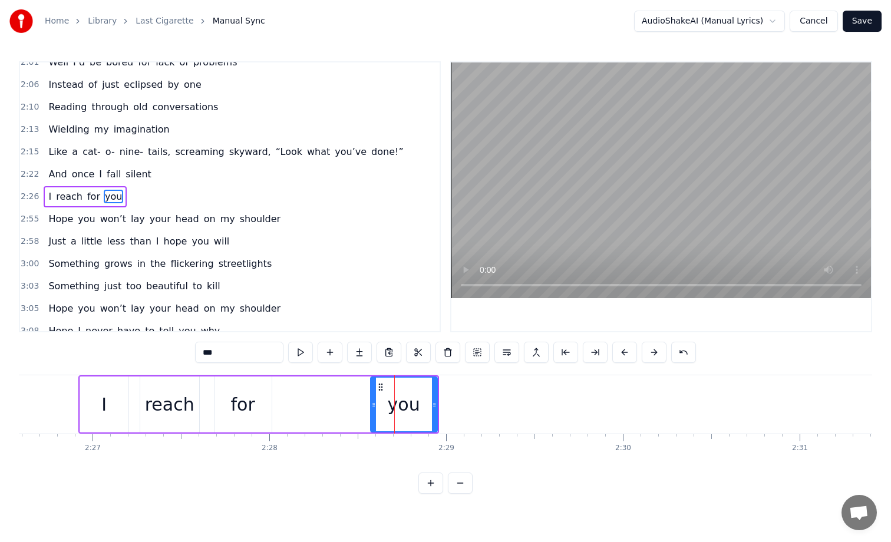
drag, startPoint x: 400, startPoint y: 406, endPoint x: 310, endPoint y: 409, distance: 90.8
click at [309, 409] on div "I reach for you" at bounding box center [258, 405] width 361 height 58
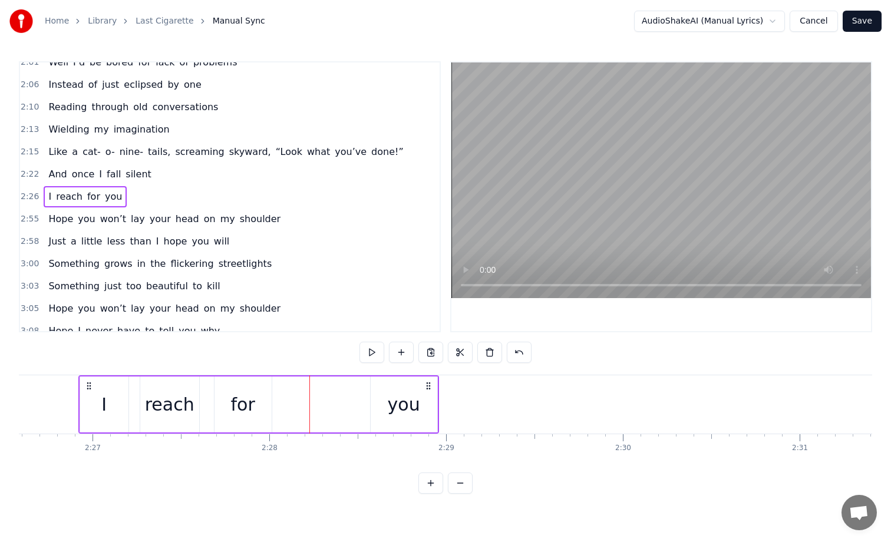
click at [390, 406] on div "you" at bounding box center [404, 405] width 67 height 56
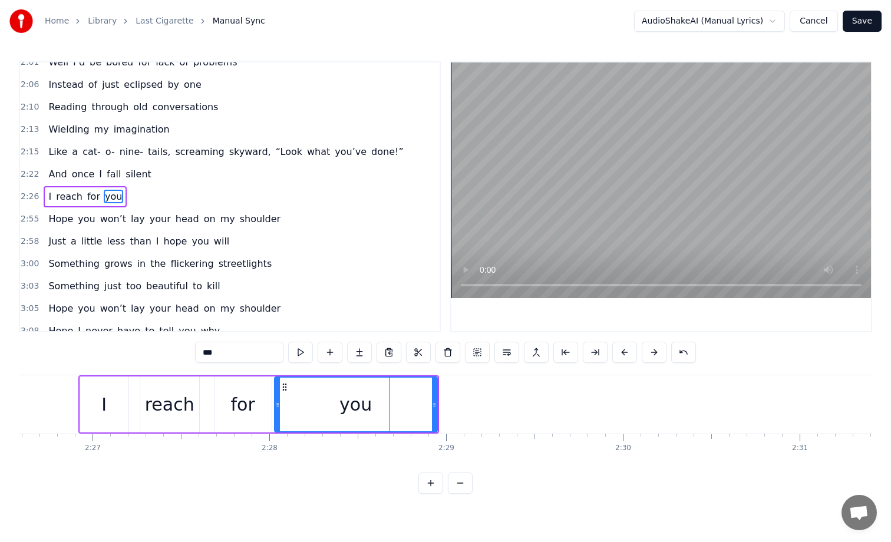
drag, startPoint x: 373, startPoint y: 407, endPoint x: 277, endPoint y: 413, distance: 96.2
click at [277, 413] on div at bounding box center [277, 405] width 5 height 54
drag, startPoint x: 435, startPoint y: 406, endPoint x: 400, endPoint y: 407, distance: 34.2
click at [400, 407] on icon at bounding box center [400, 404] width 5 height 9
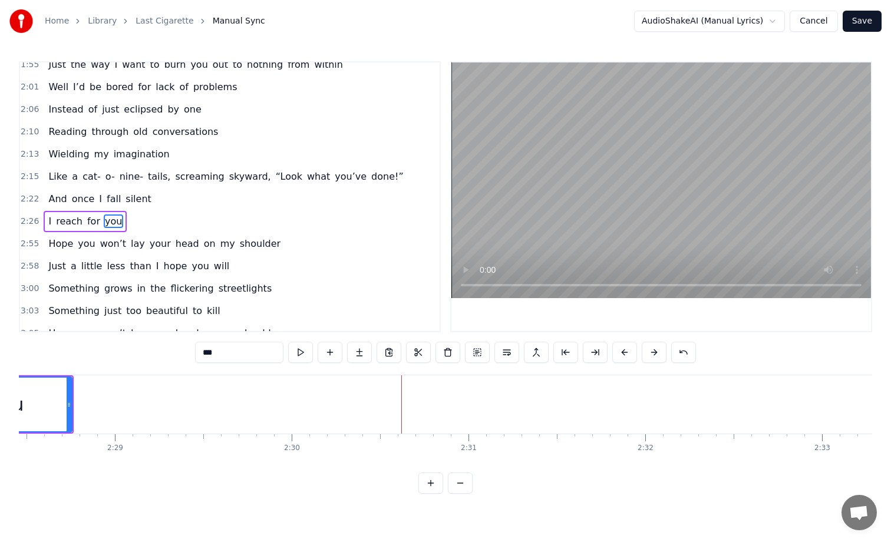
scroll to position [528, 0]
